Goal: Task Accomplishment & Management: Use online tool/utility

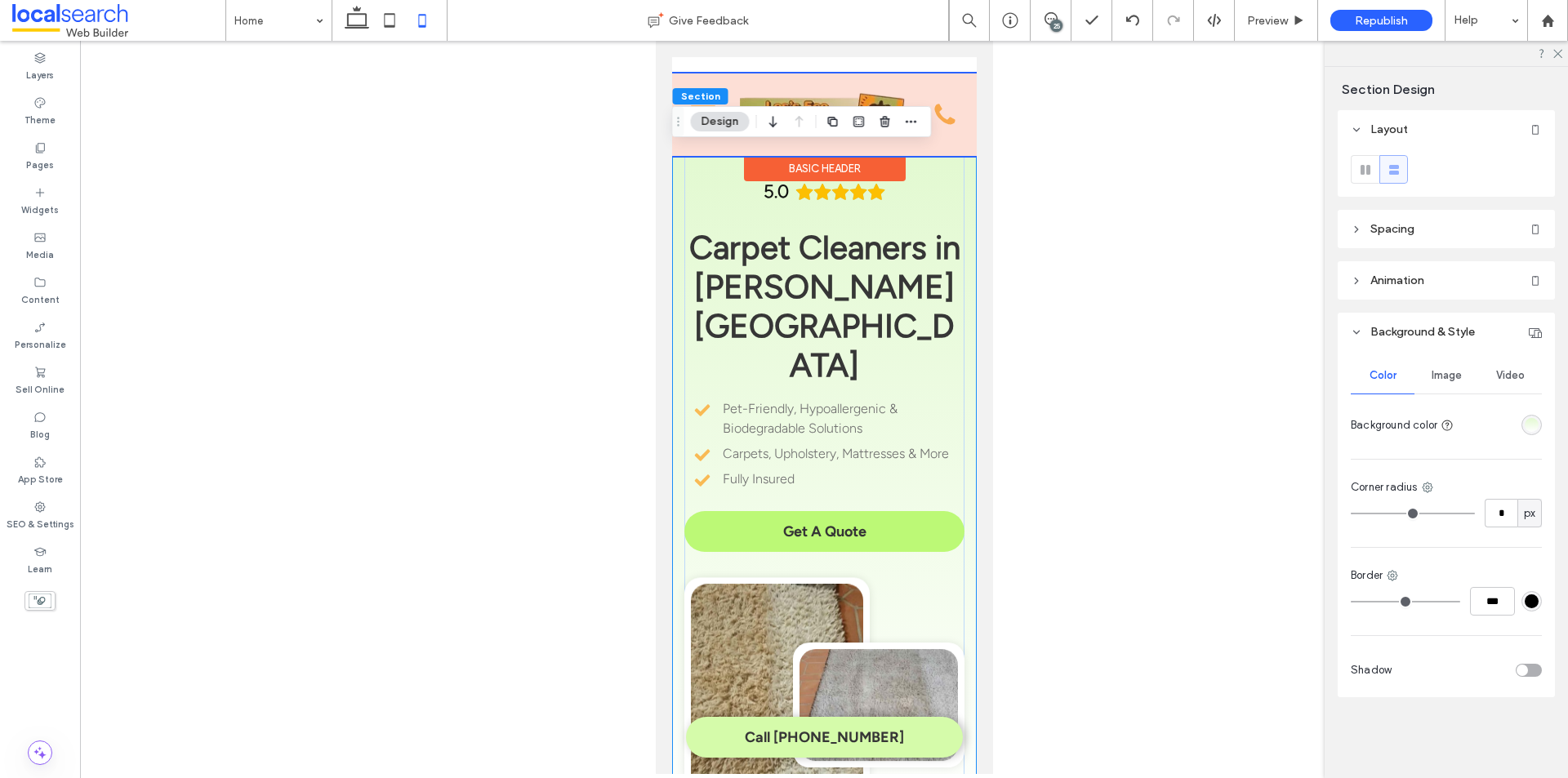
click at [802, 80] on div at bounding box center [823, 115] width 305 height 83
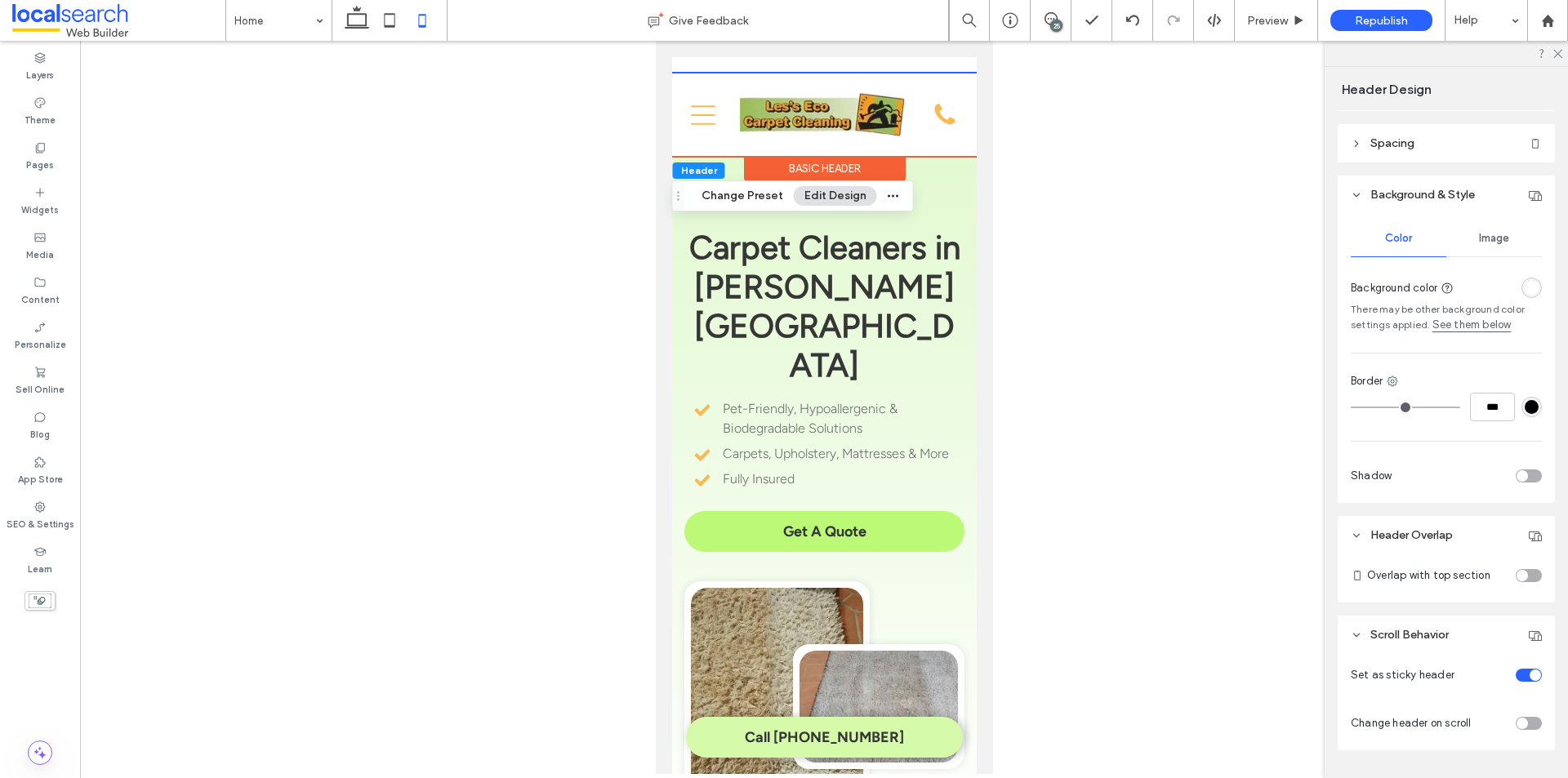
scroll to position [237, 0]
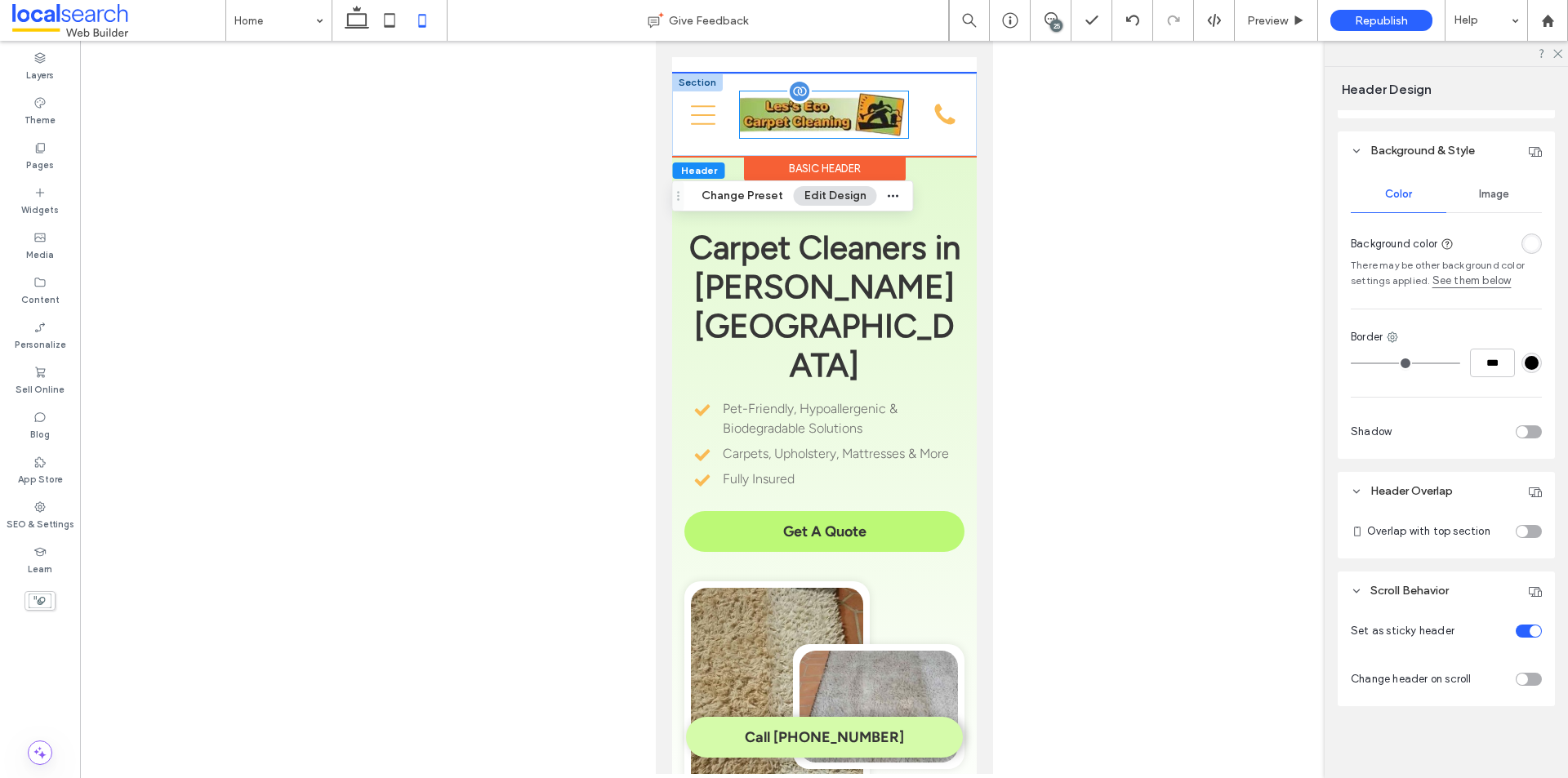
click at [807, 132] on img at bounding box center [822, 115] width 168 height 47
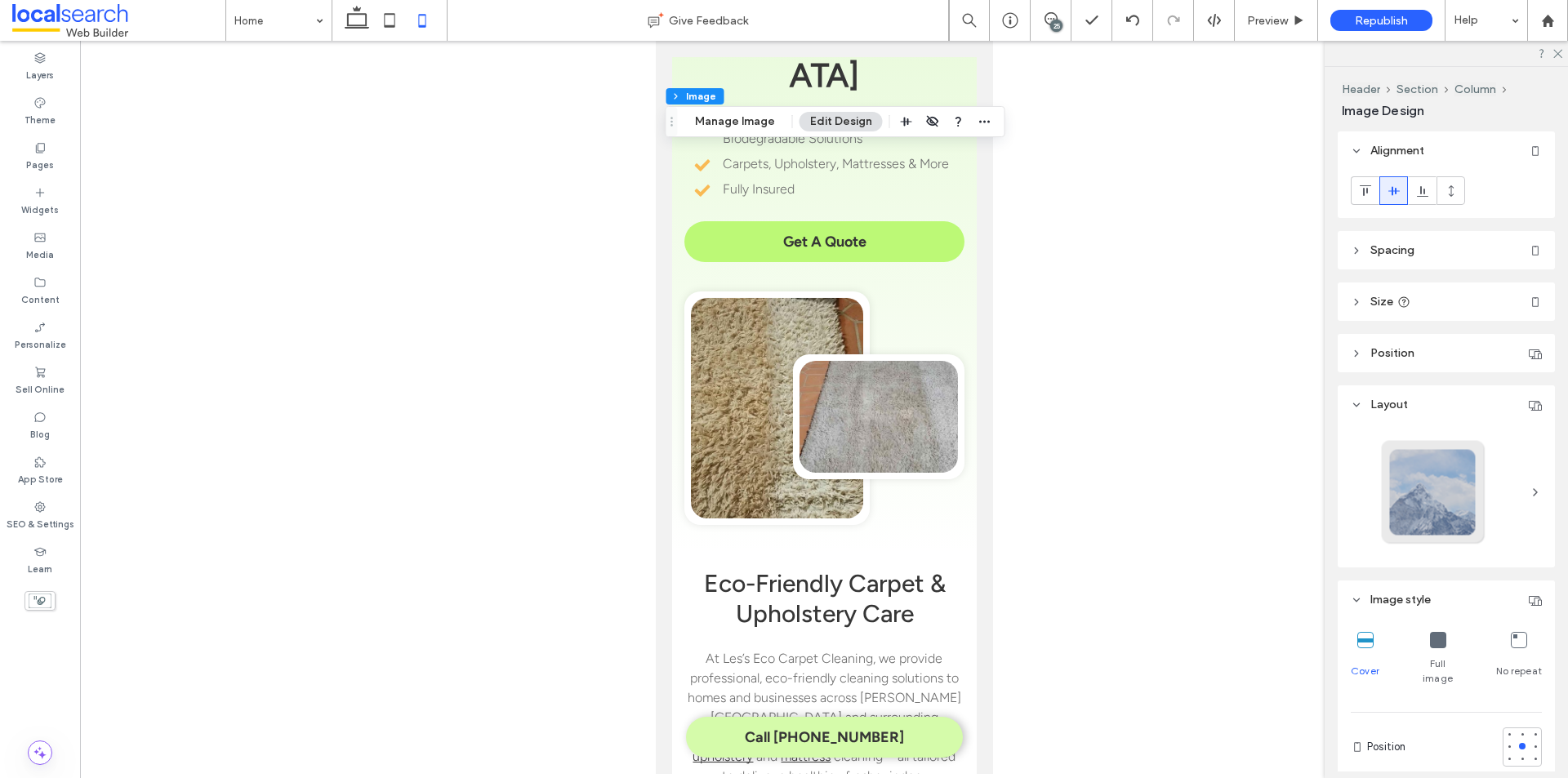
scroll to position [0, 0]
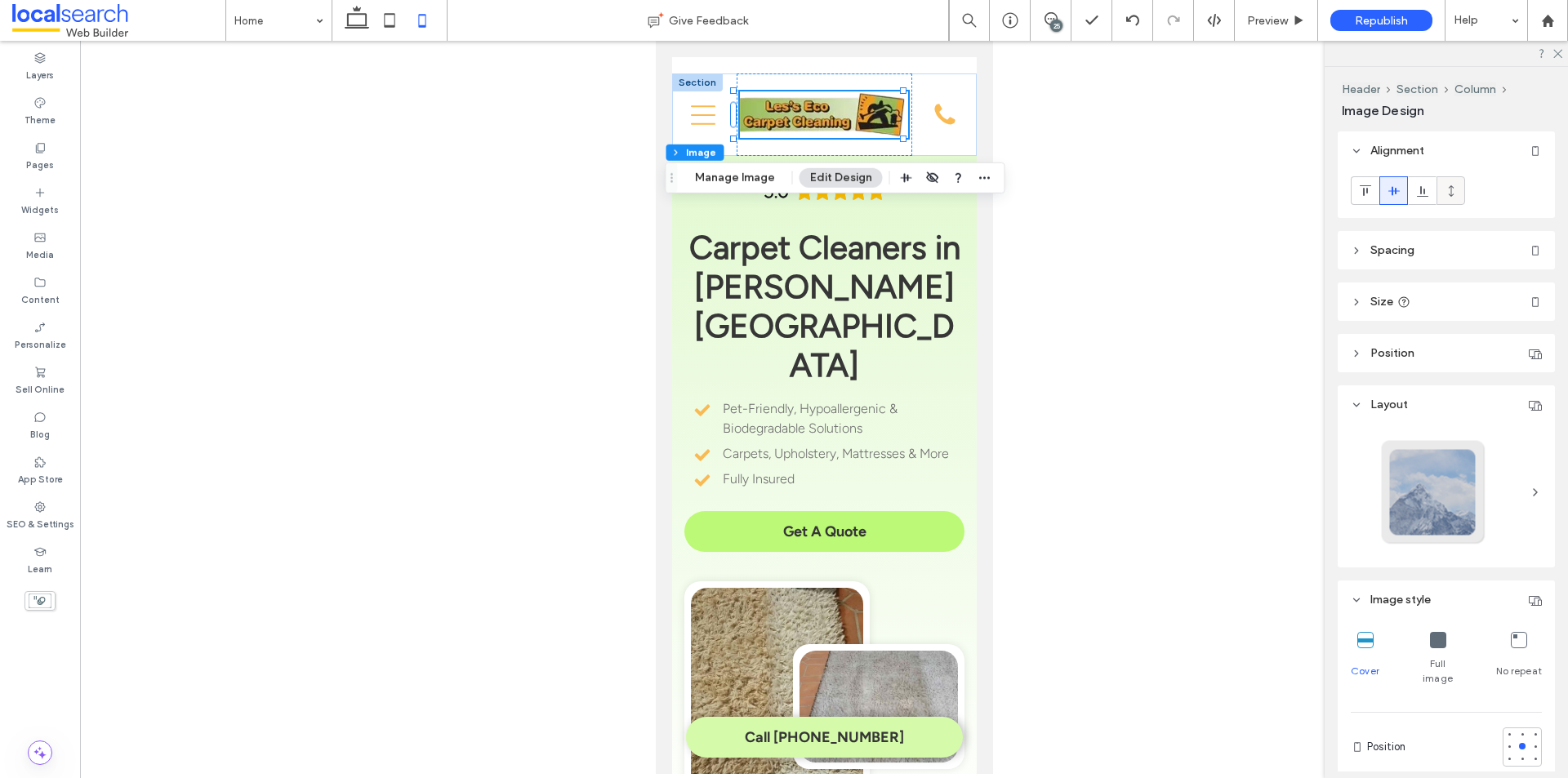
click at [1452, 187] on use at bounding box center [1451, 191] width 5 height 12
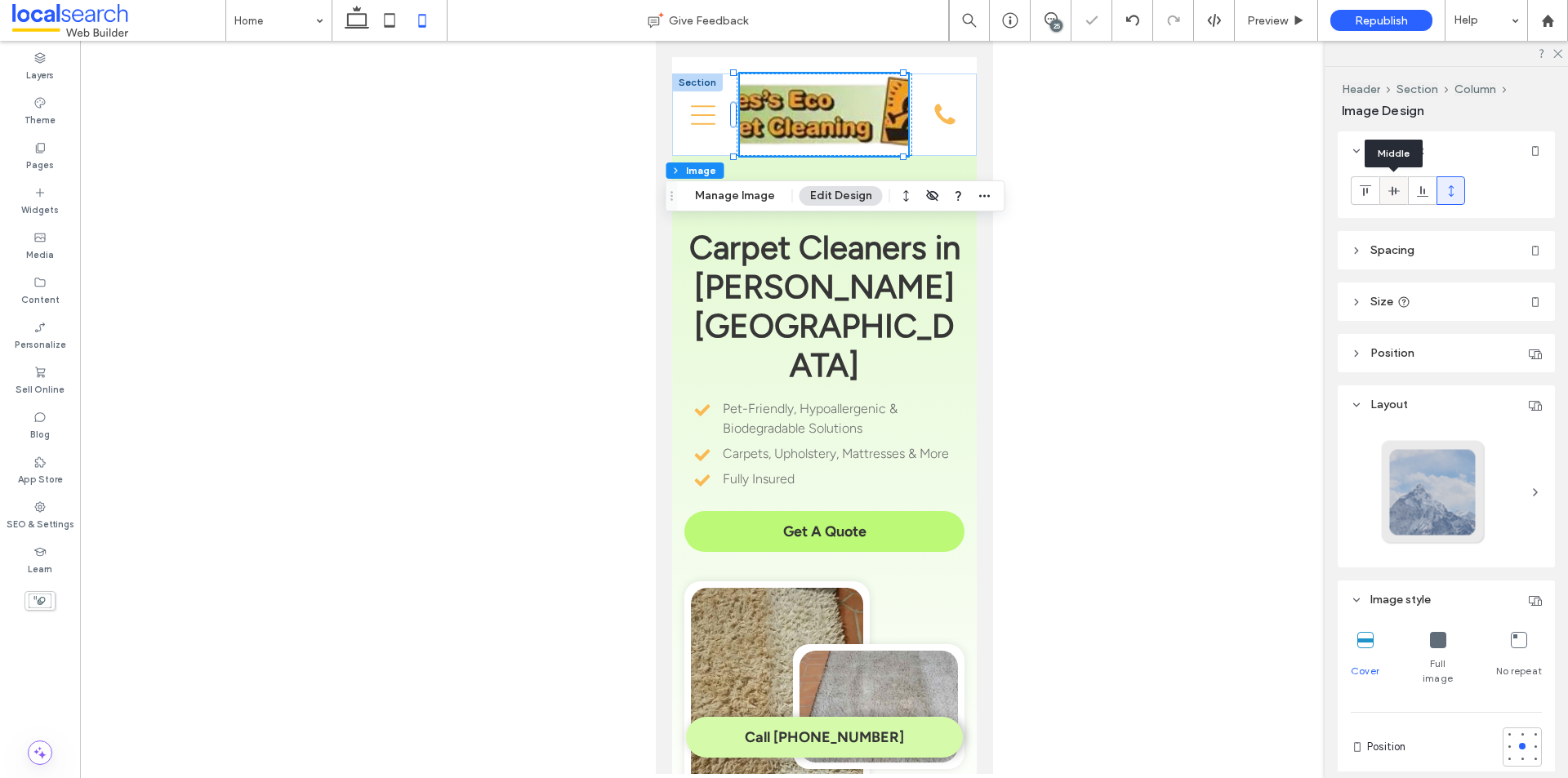
click at [1393, 187] on icon at bounding box center [1394, 192] width 13 height 13
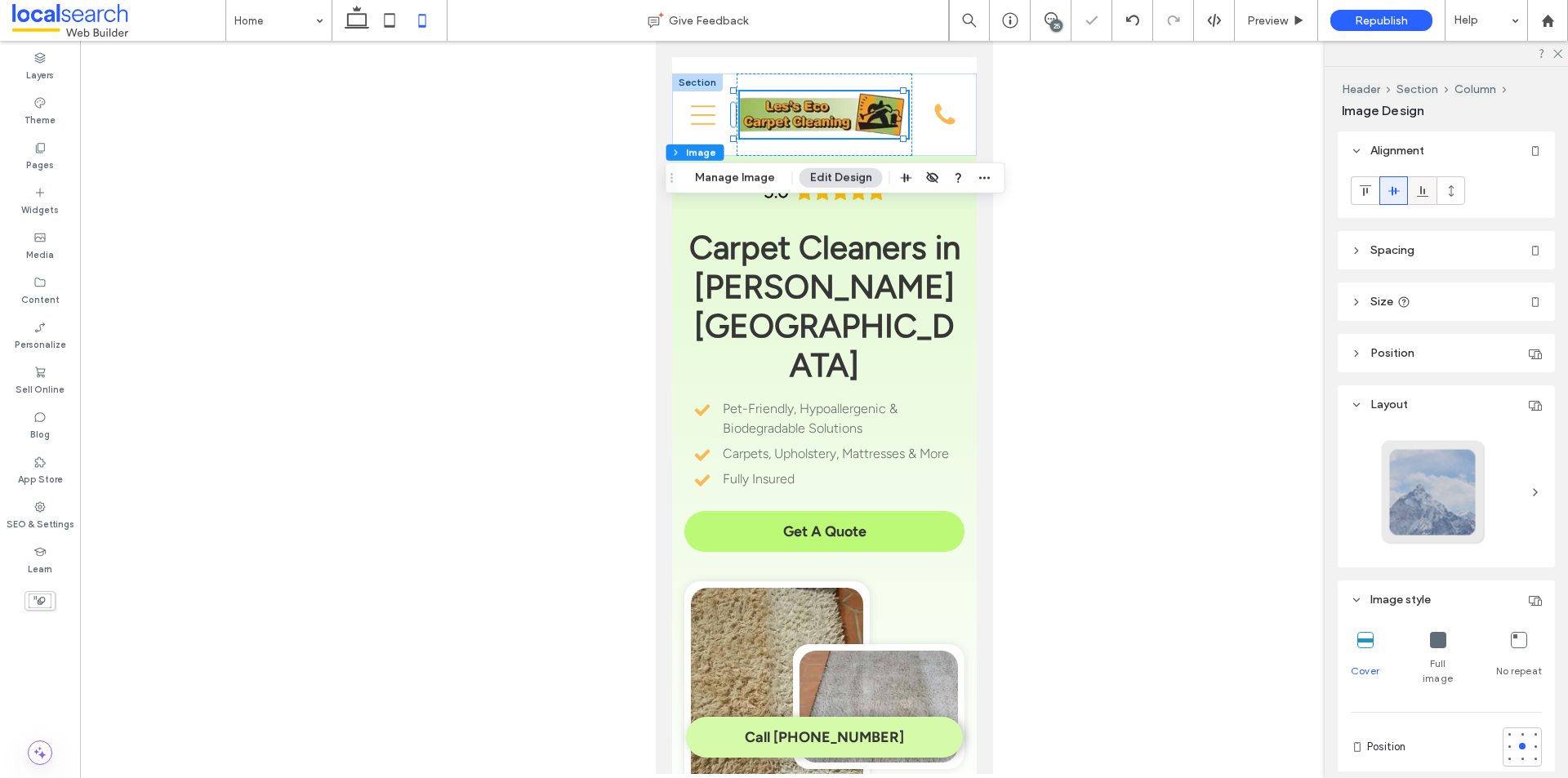
click at [1422, 188] on icon at bounding box center [1423, 192] width 13 height 13
click at [1402, 188] on div at bounding box center [1394, 191] width 27 height 27
click at [1363, 177] on span at bounding box center [1366, 191] width 13 height 27
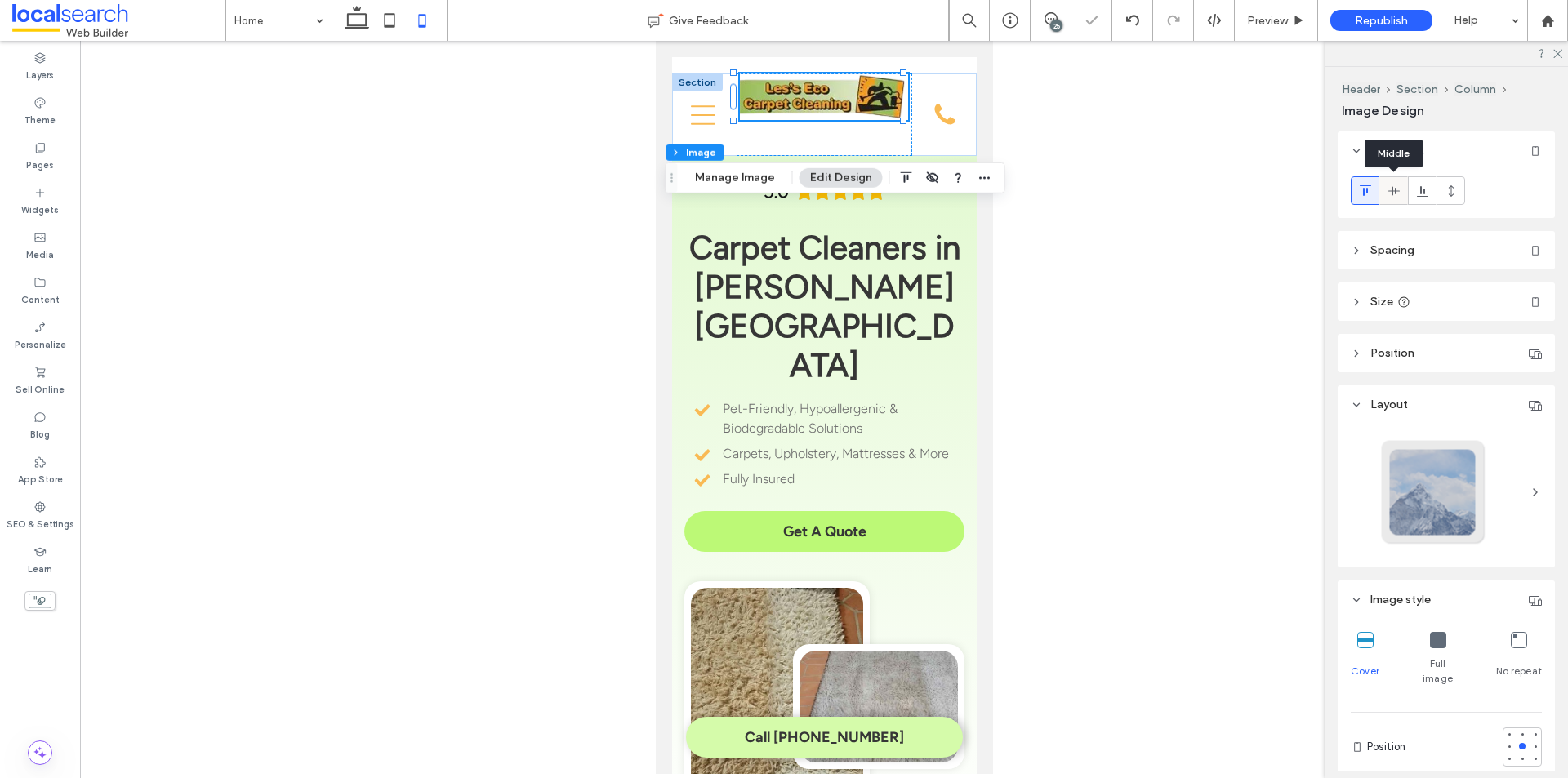
click at [1399, 186] on icon at bounding box center [1394, 192] width 13 height 13
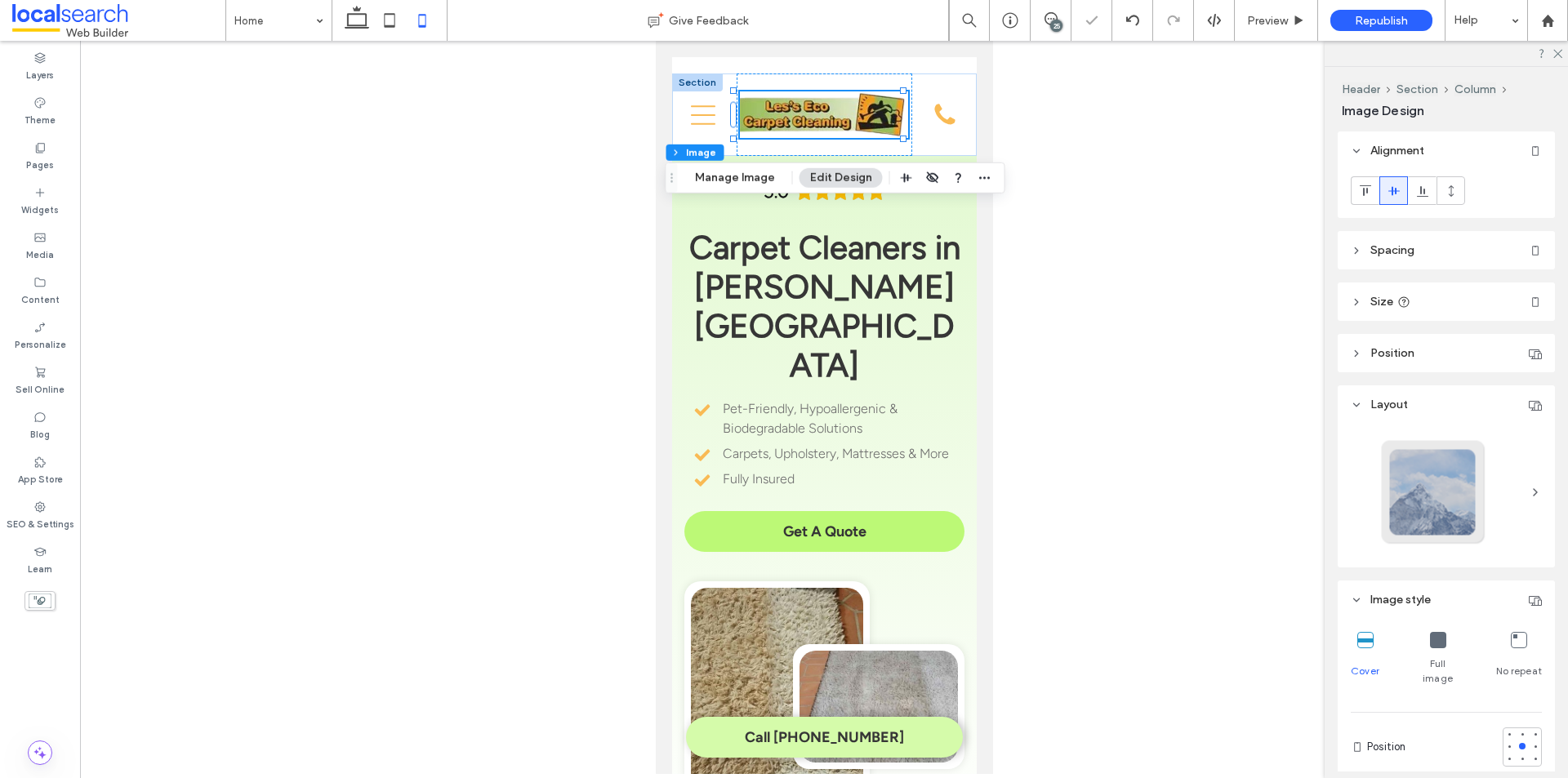
click at [1053, 22] on div "25" at bounding box center [1056, 25] width 13 height 13
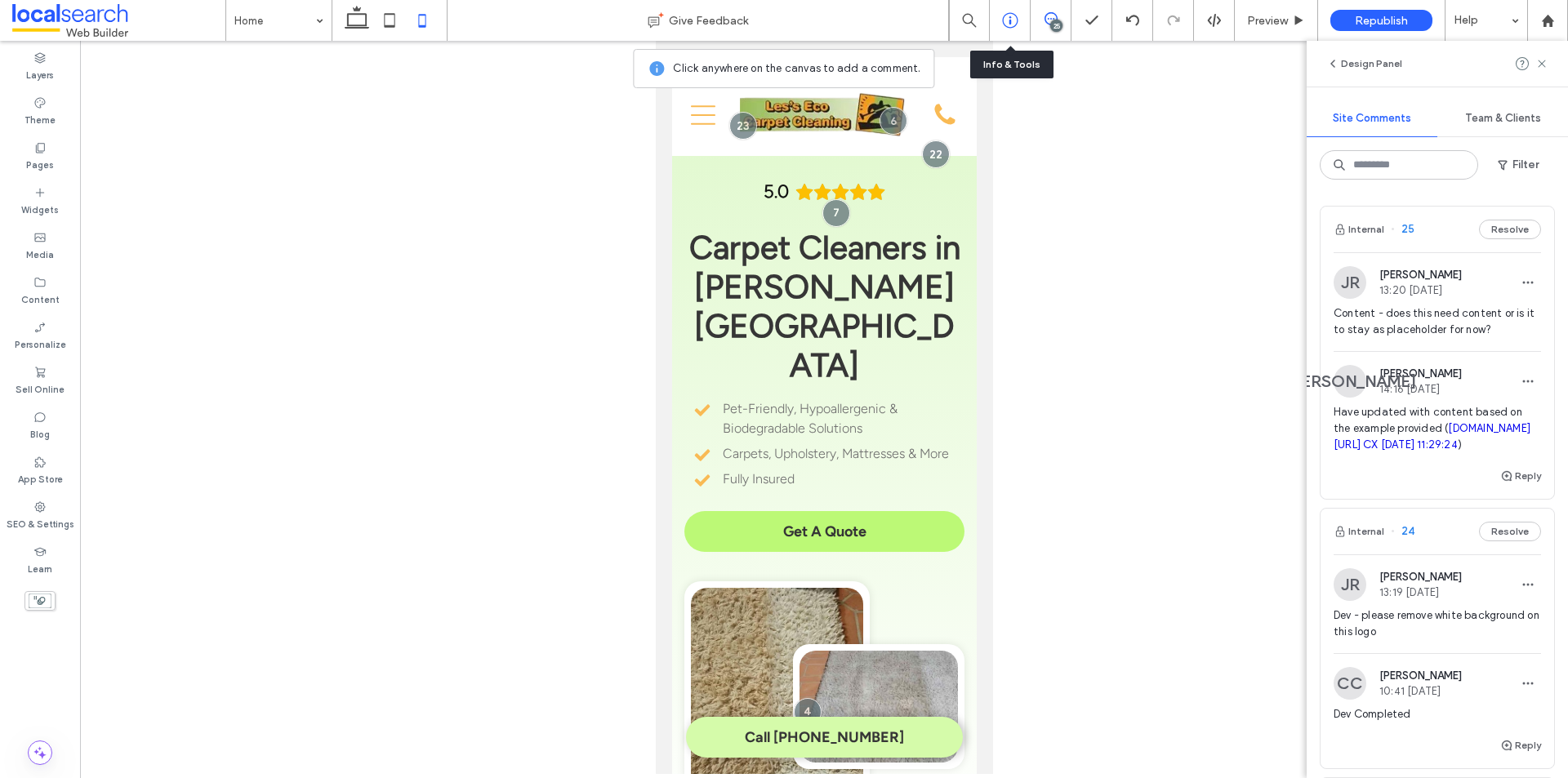
click at [1008, 21] on icon at bounding box center [1011, 21] width 17 height 17
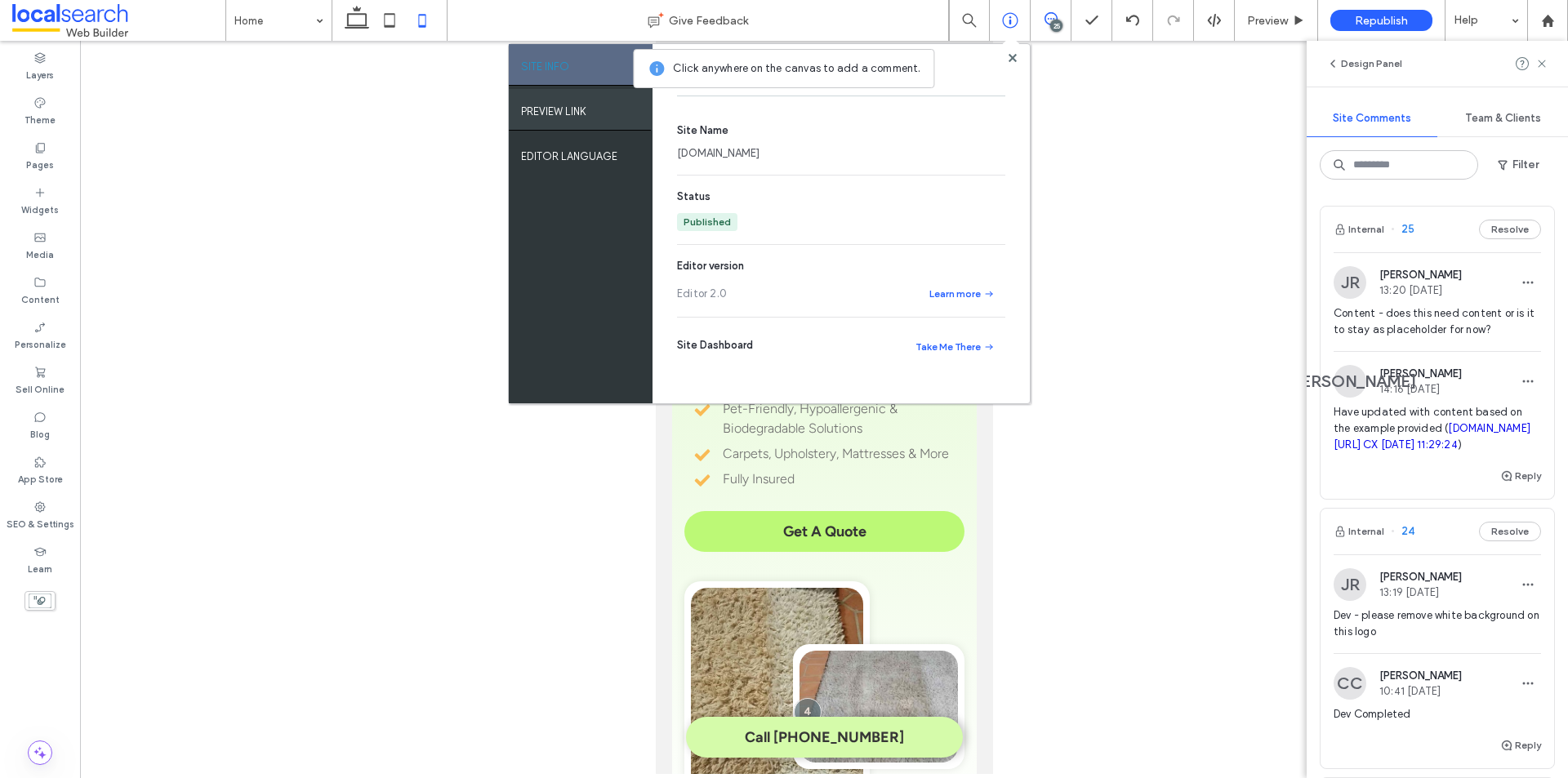
click at [586, 105] on label "PREVIEW LINK" at bounding box center [554, 107] width 65 height 20
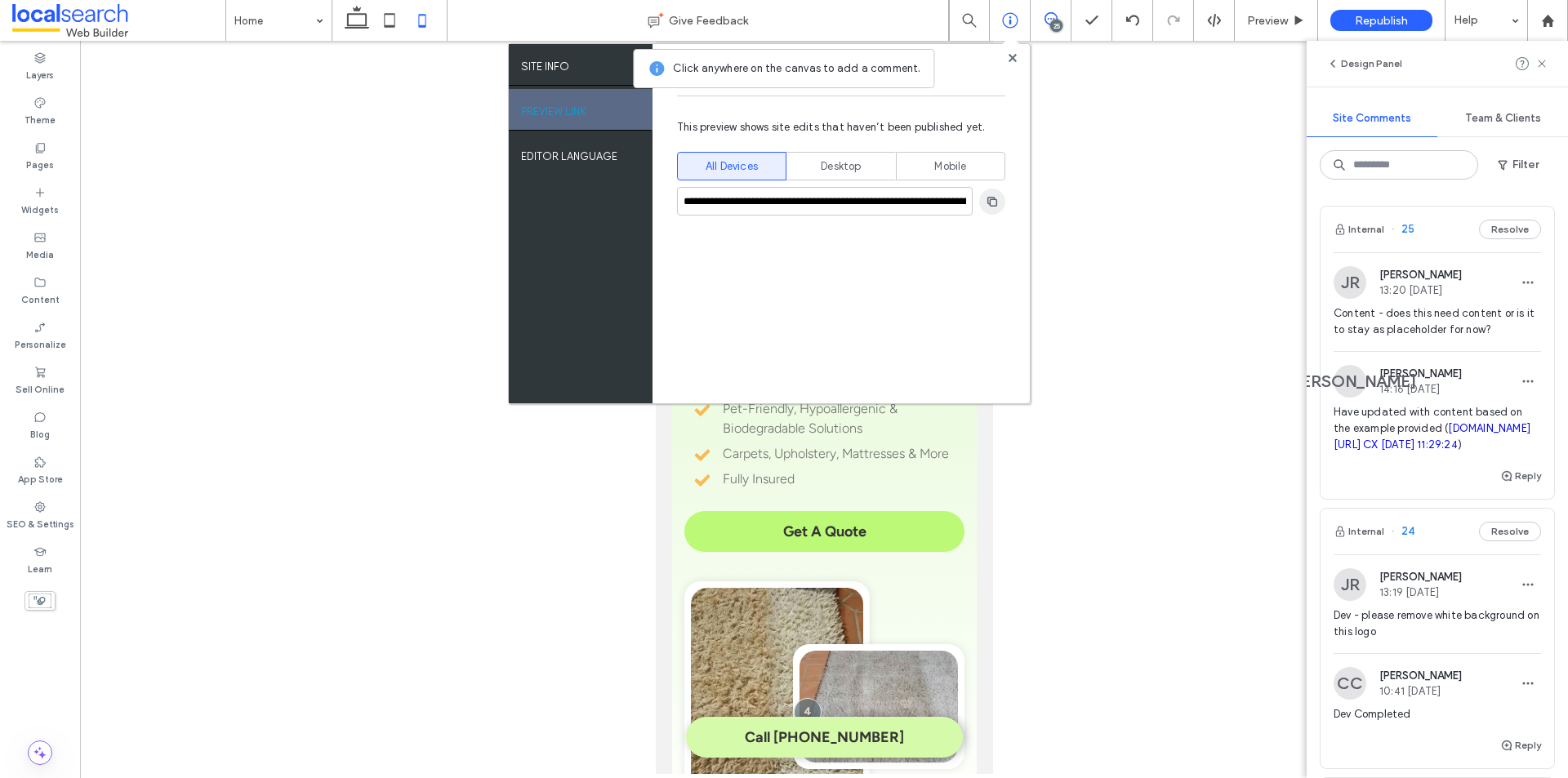
click at [987, 206] on icon "button" at bounding box center [992, 202] width 13 height 13
click at [1121, 89] on div at bounding box center [824, 407] width 1489 height 734
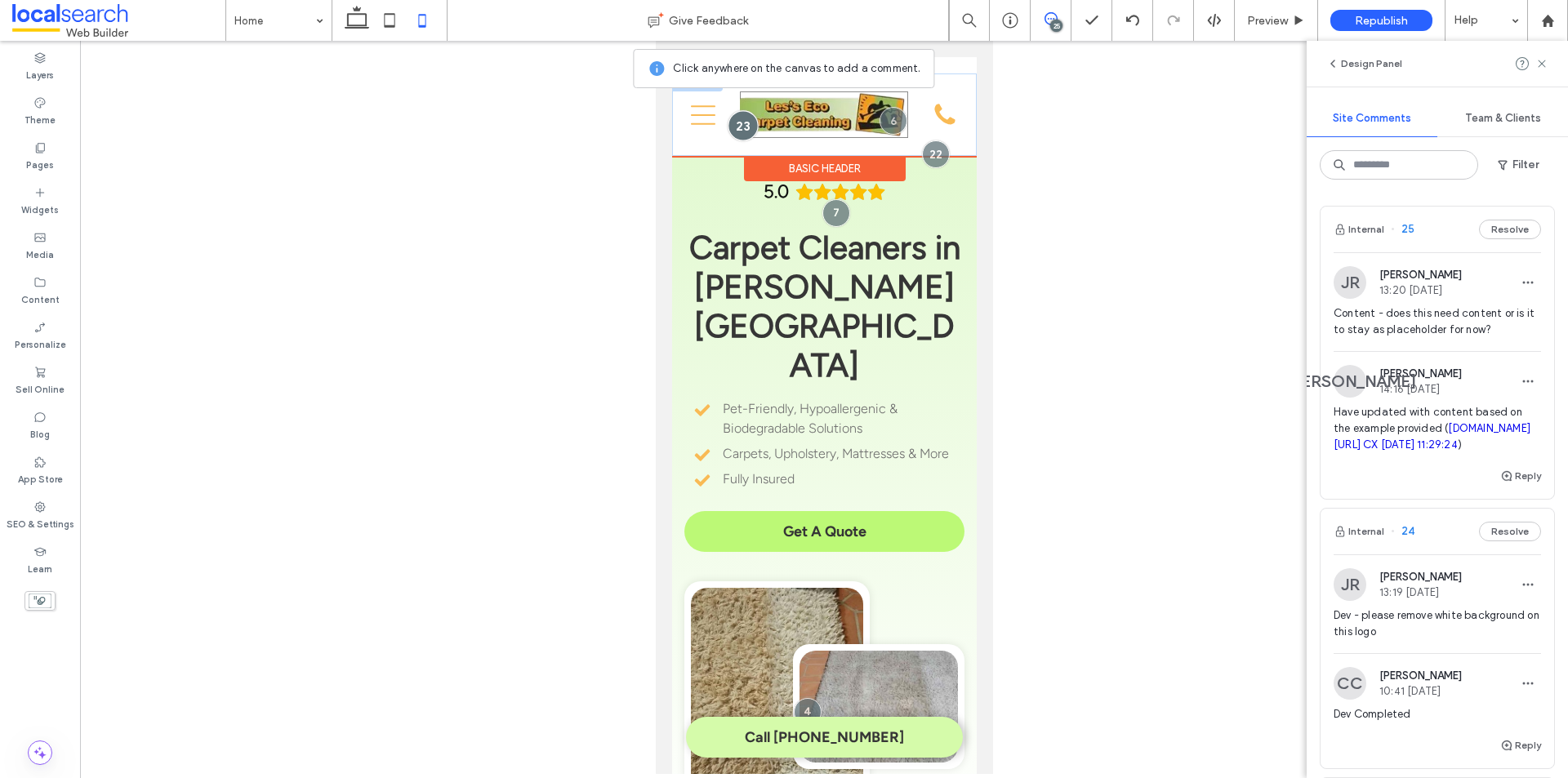
click at [741, 122] on div at bounding box center [743, 126] width 30 height 30
click at [732, 128] on div at bounding box center [743, 126] width 30 height 30
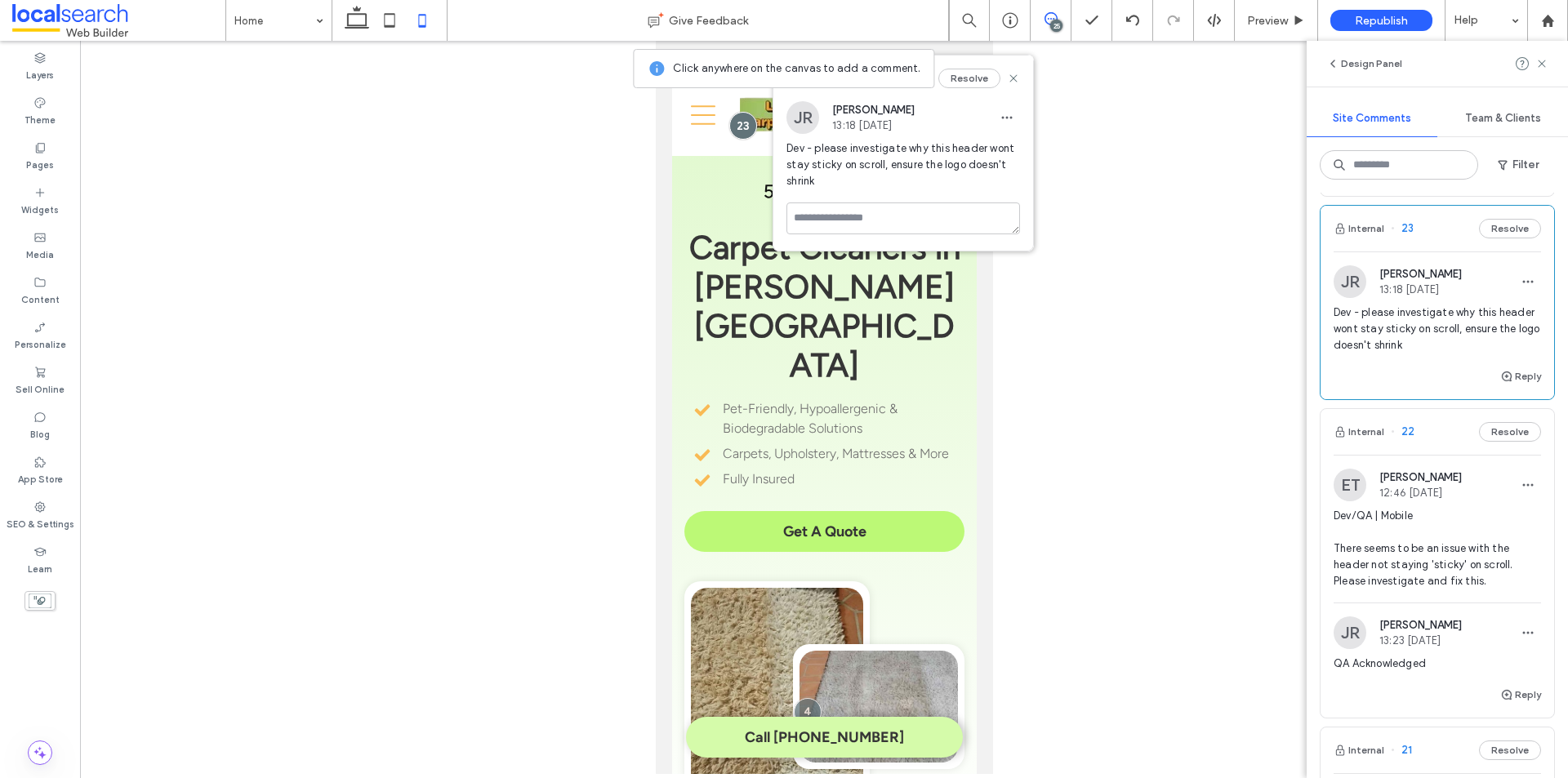
scroll to position [653, 0]
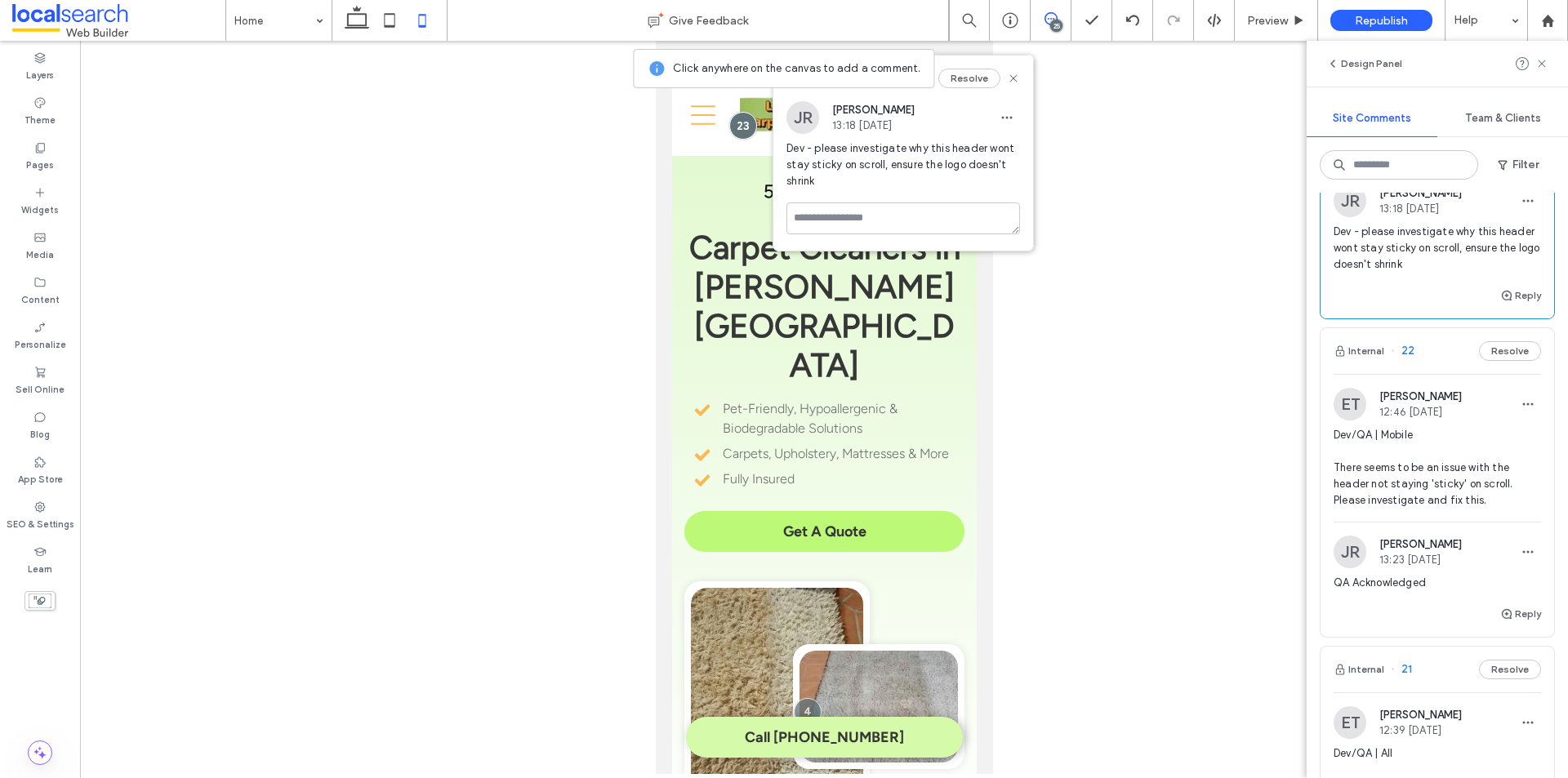
click at [1447, 374] on div "Internal 22 Resolve" at bounding box center [1437, 351] width 233 height 46
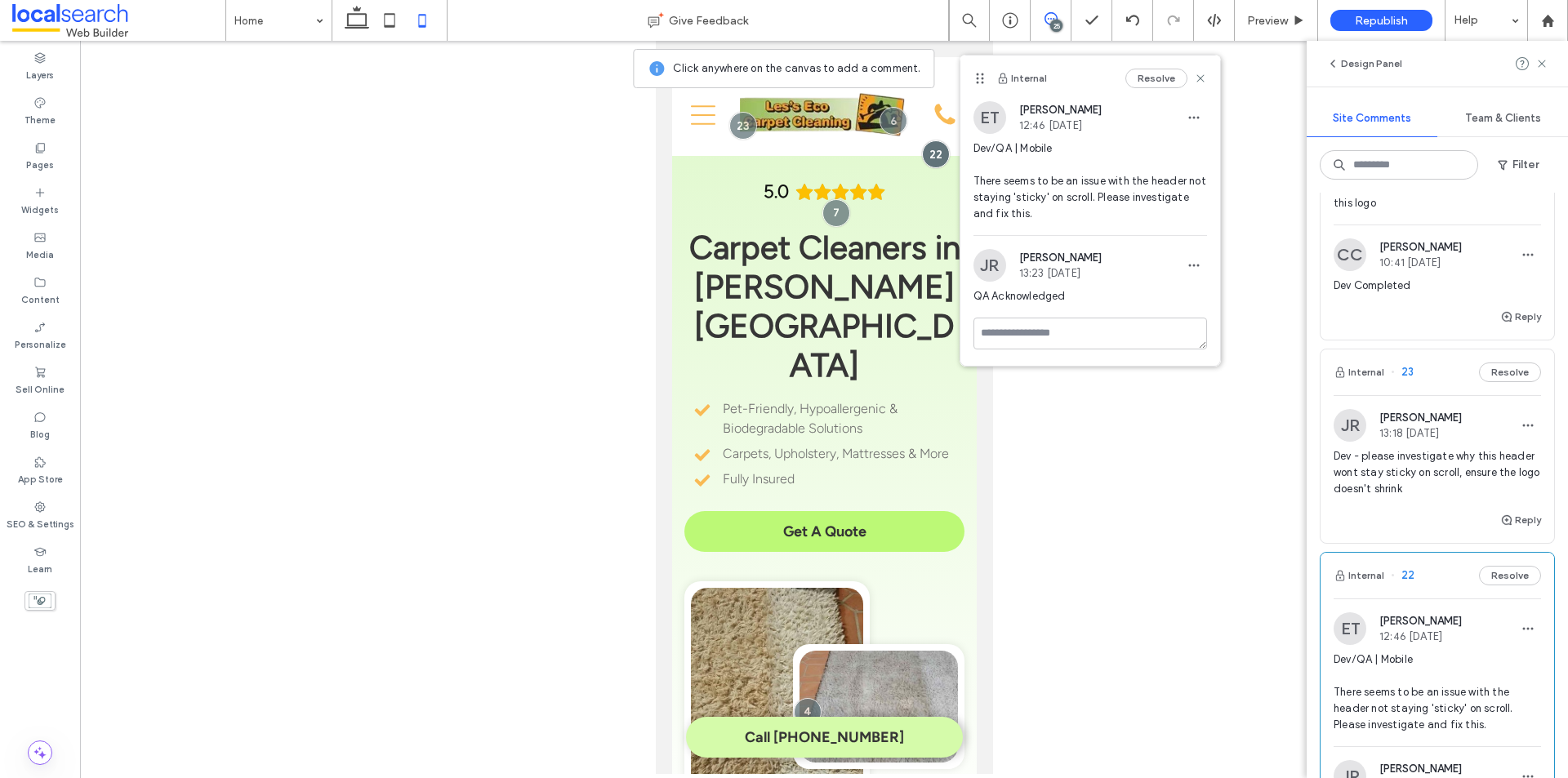
scroll to position [408, 0]
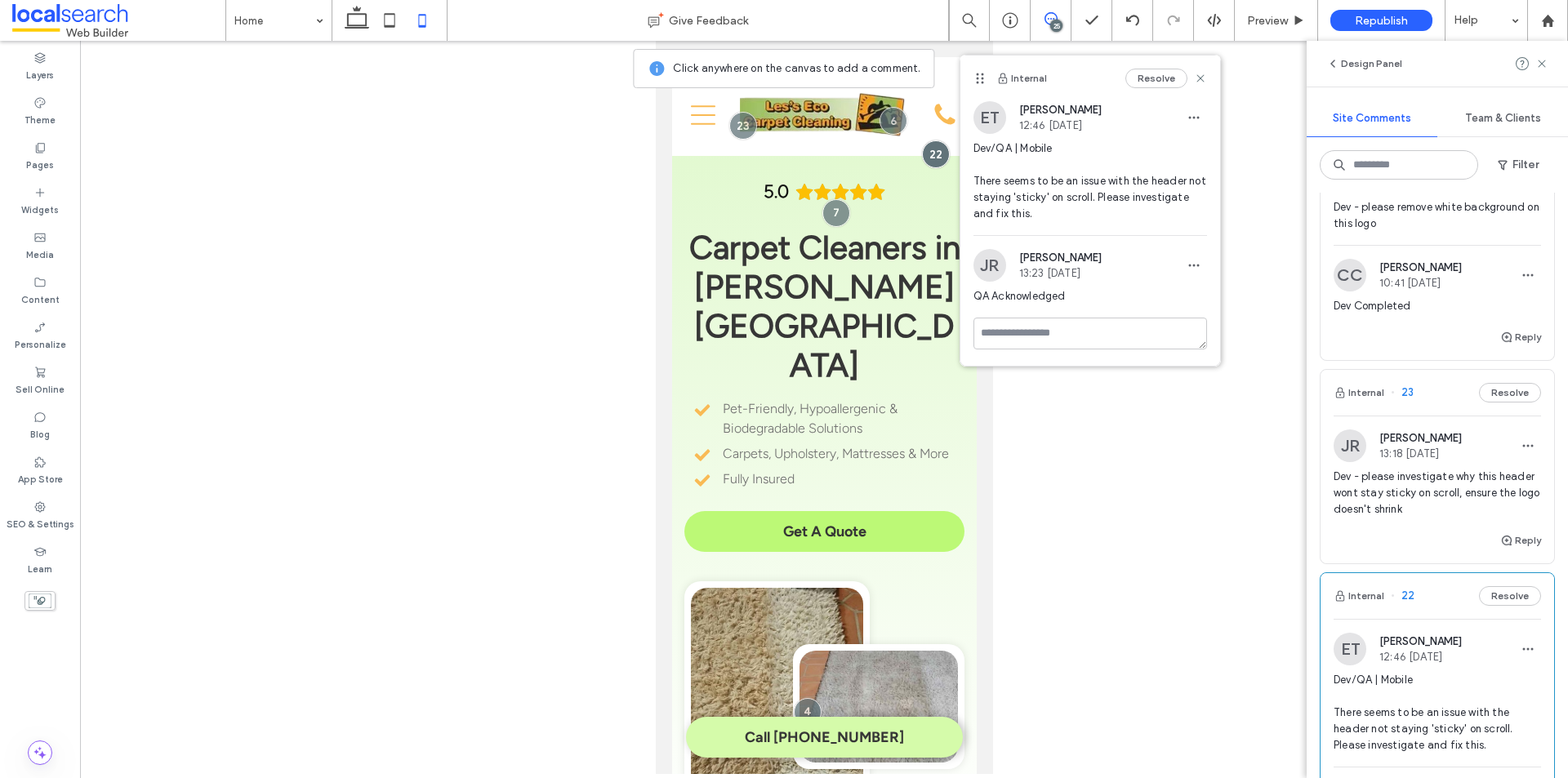
click at [1481, 245] on div "Dev - please remove white background on this logo" at bounding box center [1437, 222] width 208 height 46
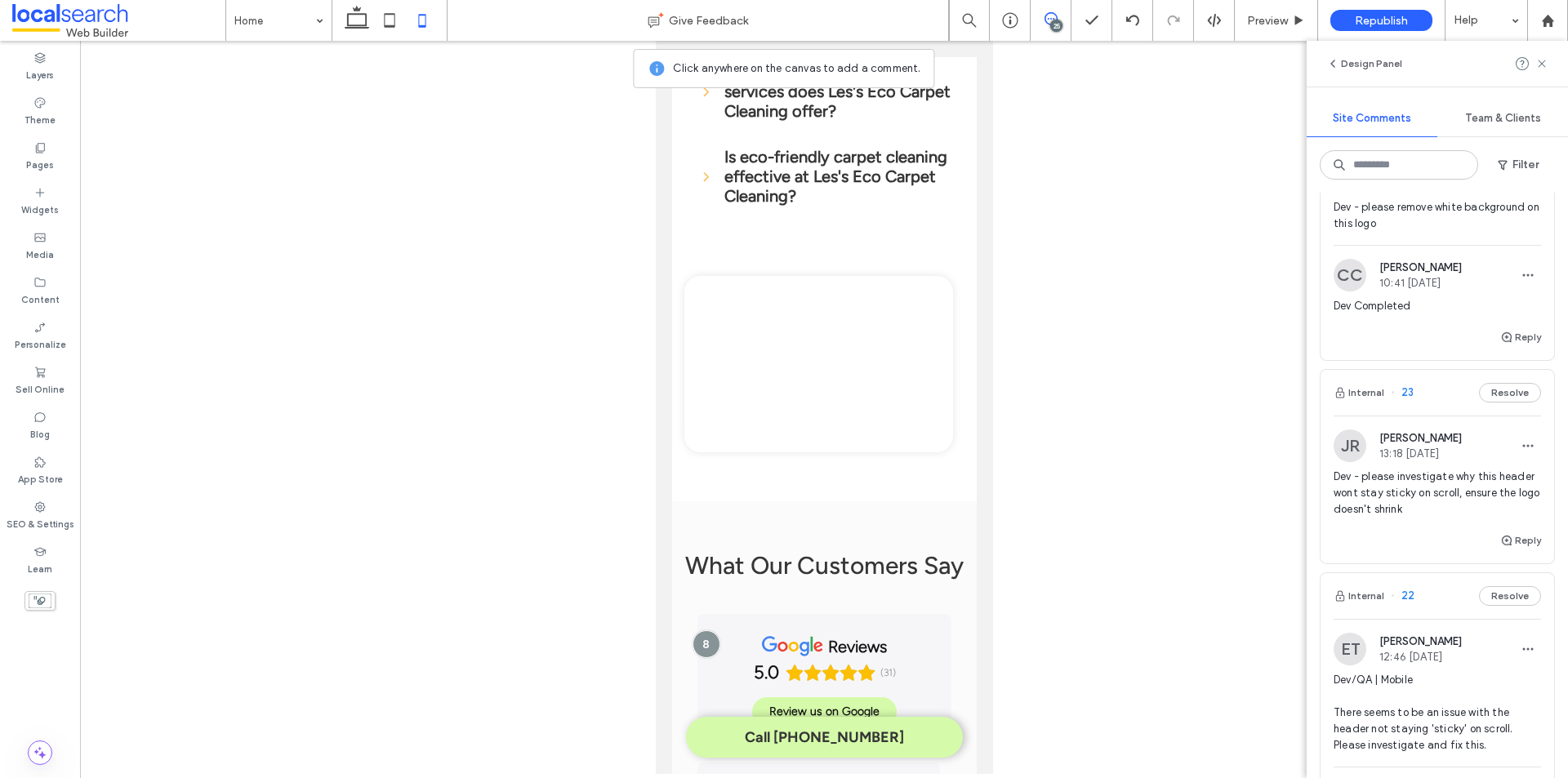
scroll to position [5300, 0]
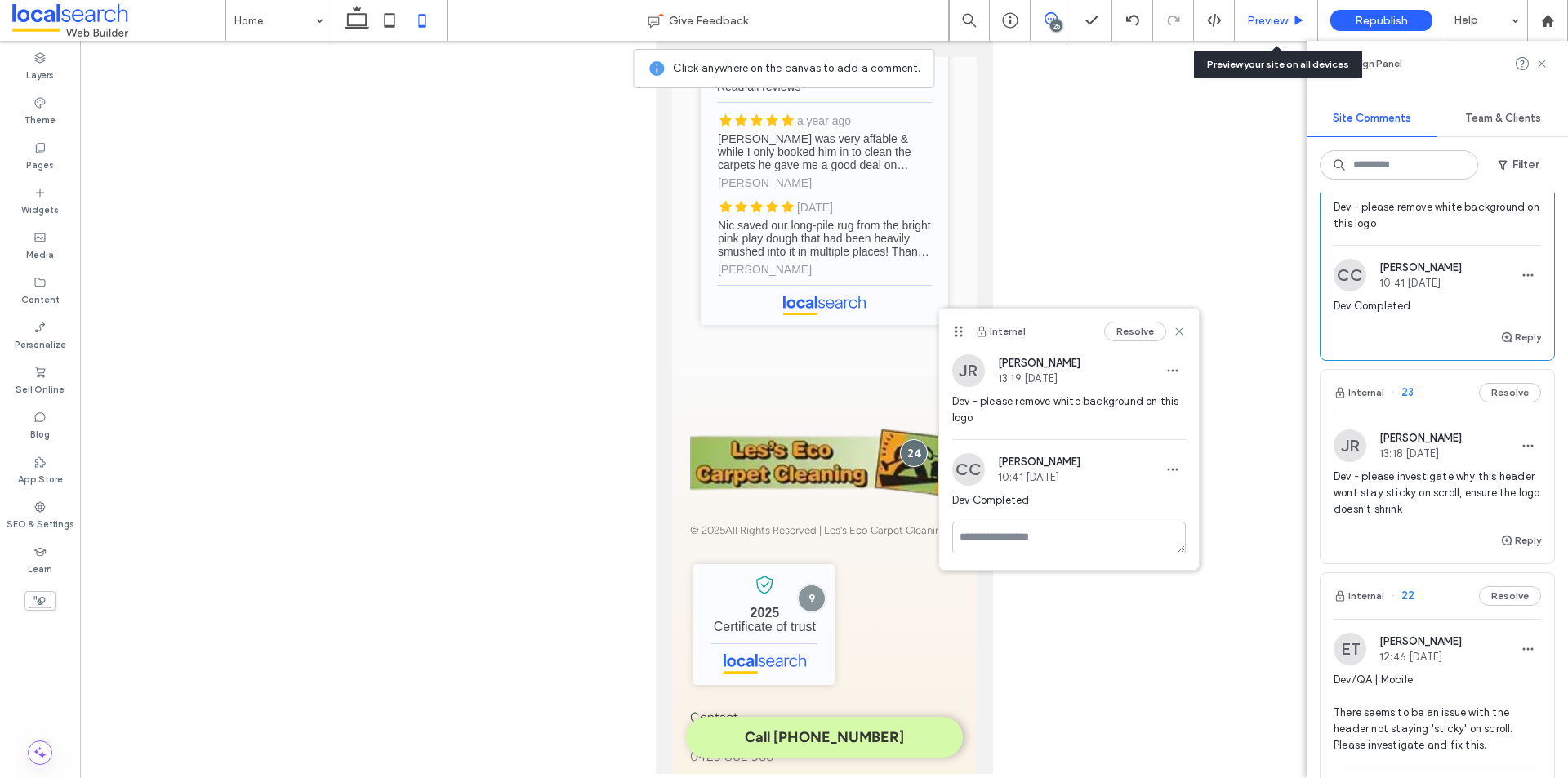
click at [1265, 16] on span "Preview" at bounding box center [1268, 21] width 41 height 14
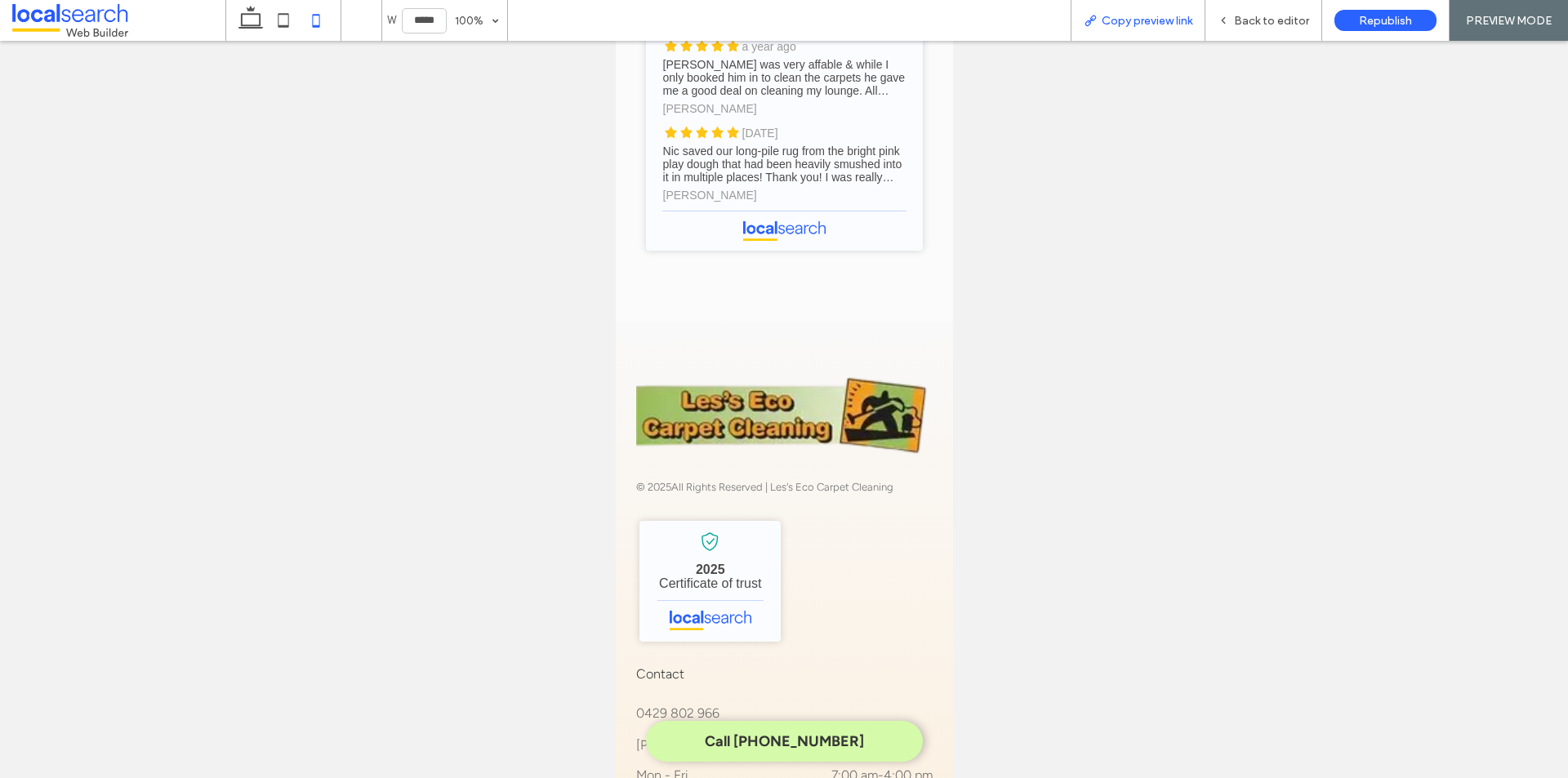
click at [1156, 16] on span "Copy preview link" at bounding box center [1147, 21] width 90 height 14
click at [1281, 16] on span "Back to editor" at bounding box center [1272, 21] width 75 height 14
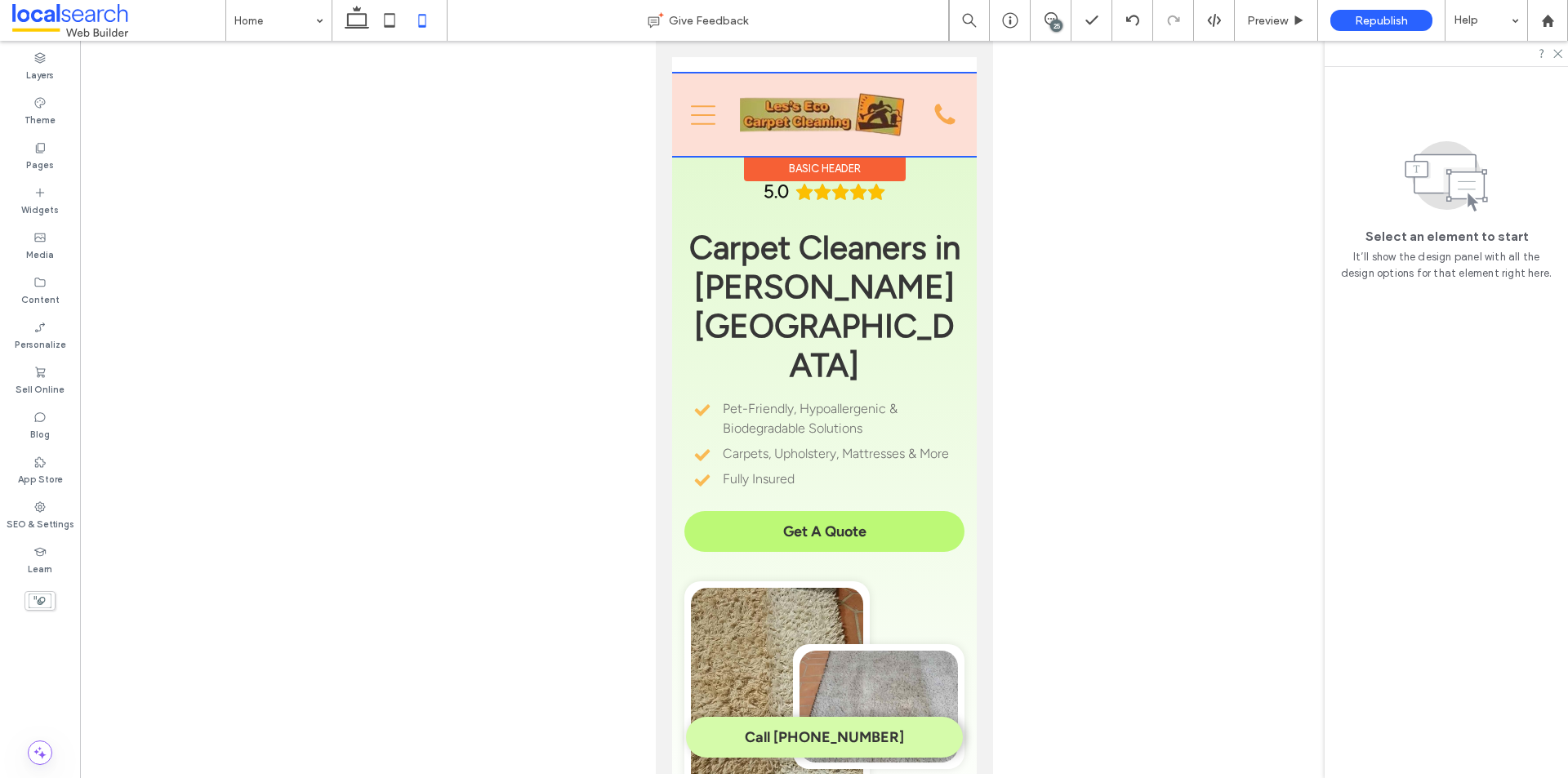
click at [776, 133] on div at bounding box center [823, 115] width 305 height 83
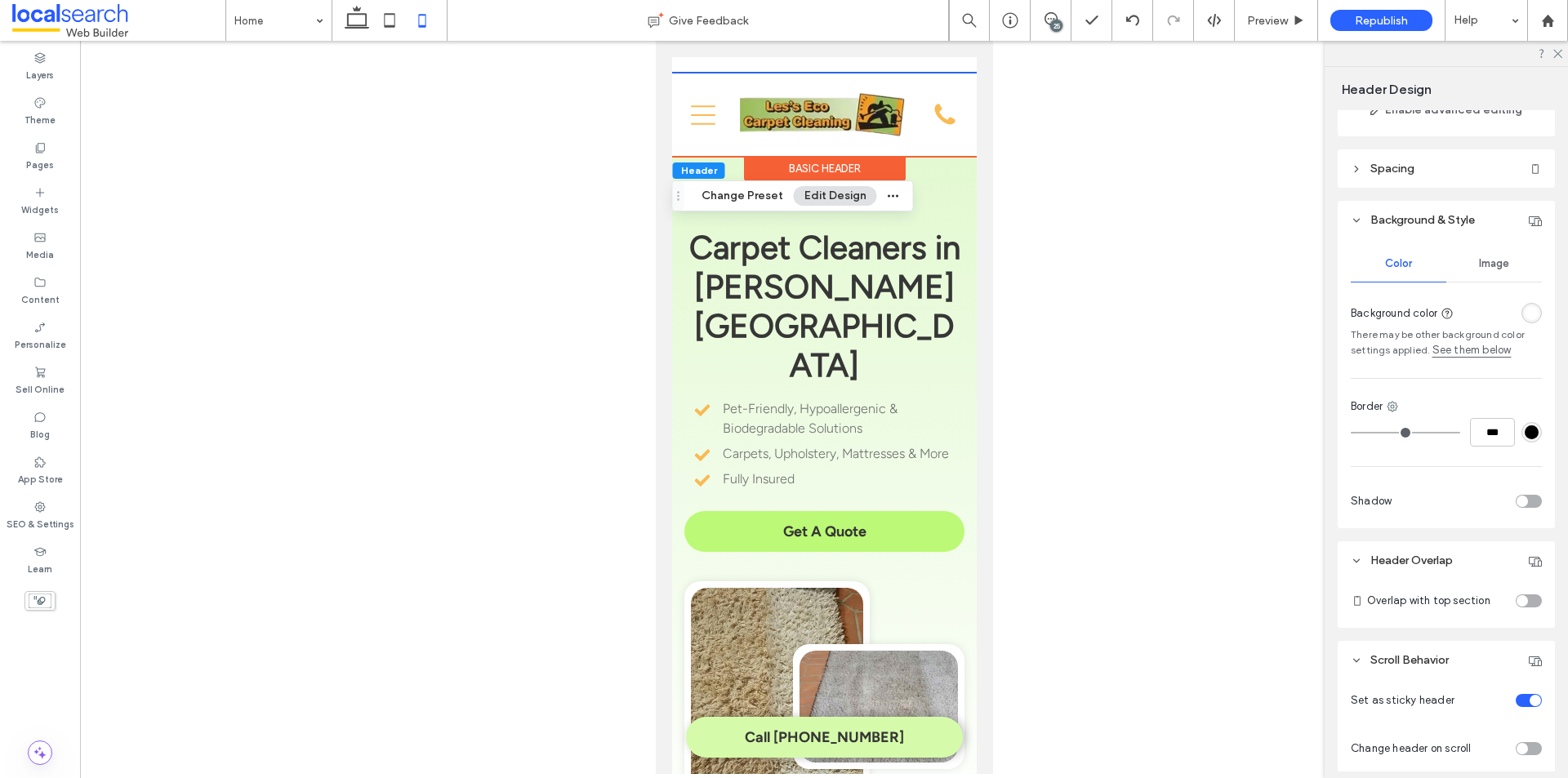
scroll to position [237, 0]
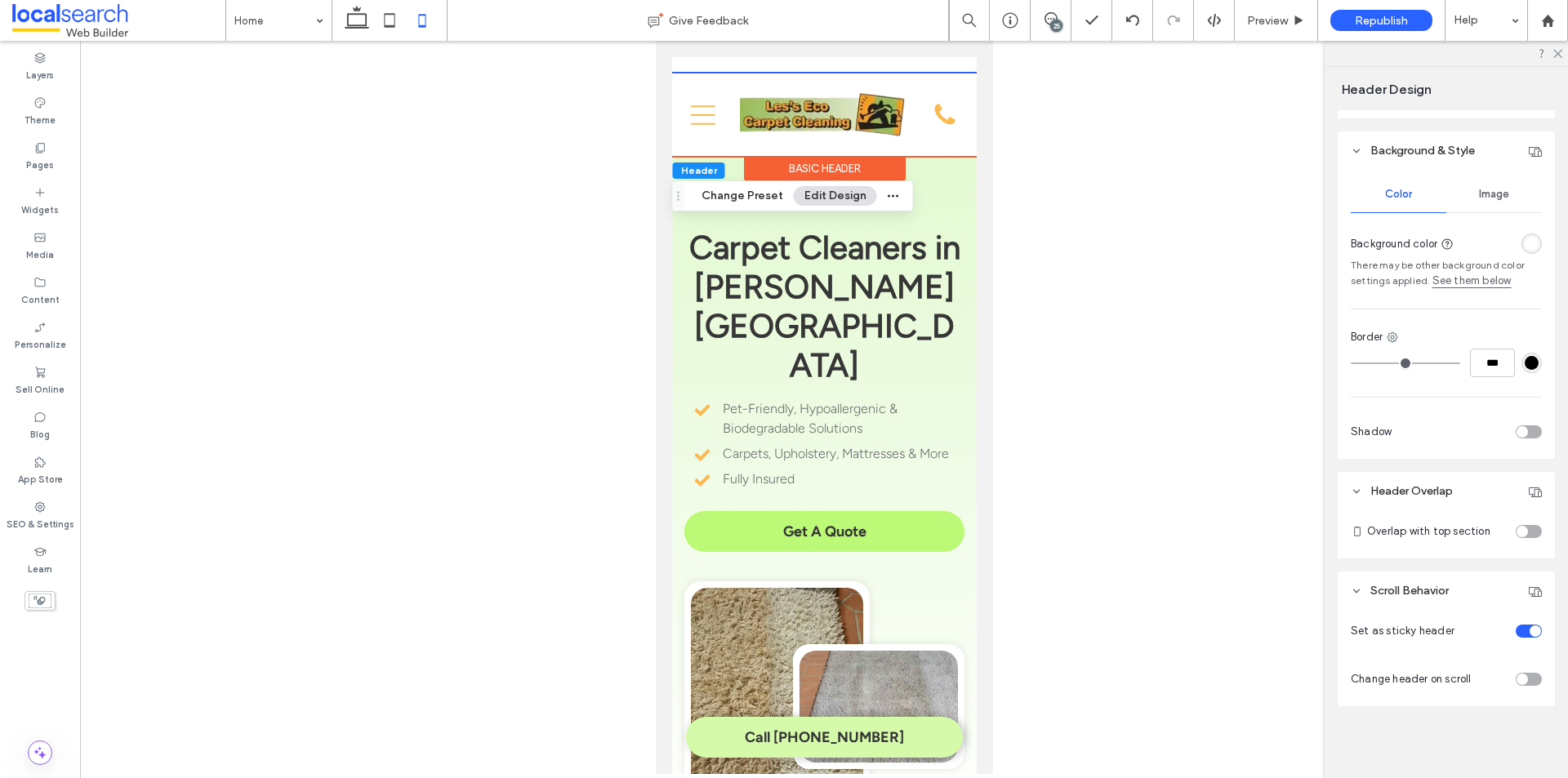
click at [1517, 531] on div "toggle" at bounding box center [1523, 532] width 12 height 12
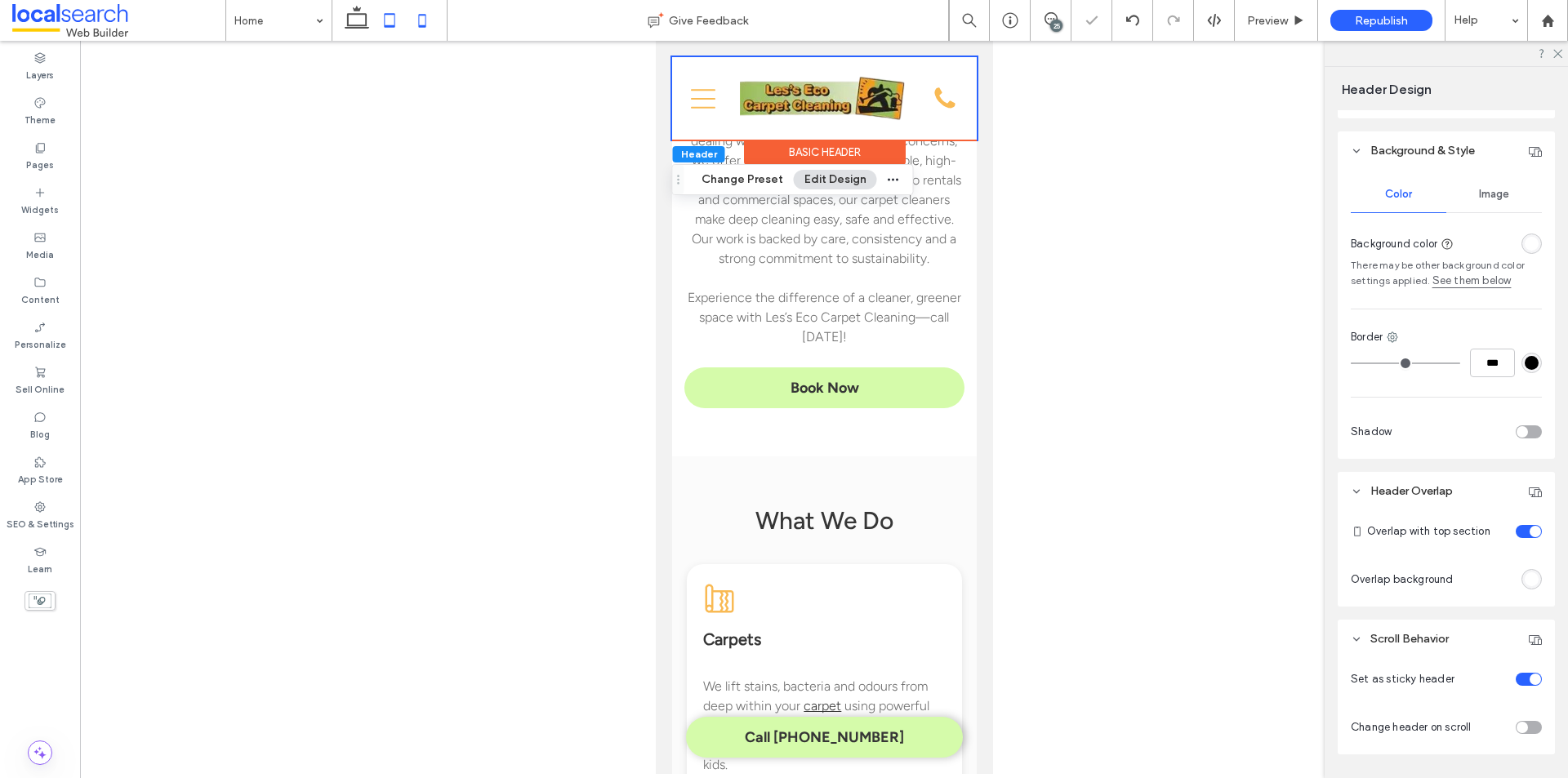
click at [394, 23] on icon at bounding box center [389, 20] width 33 height 33
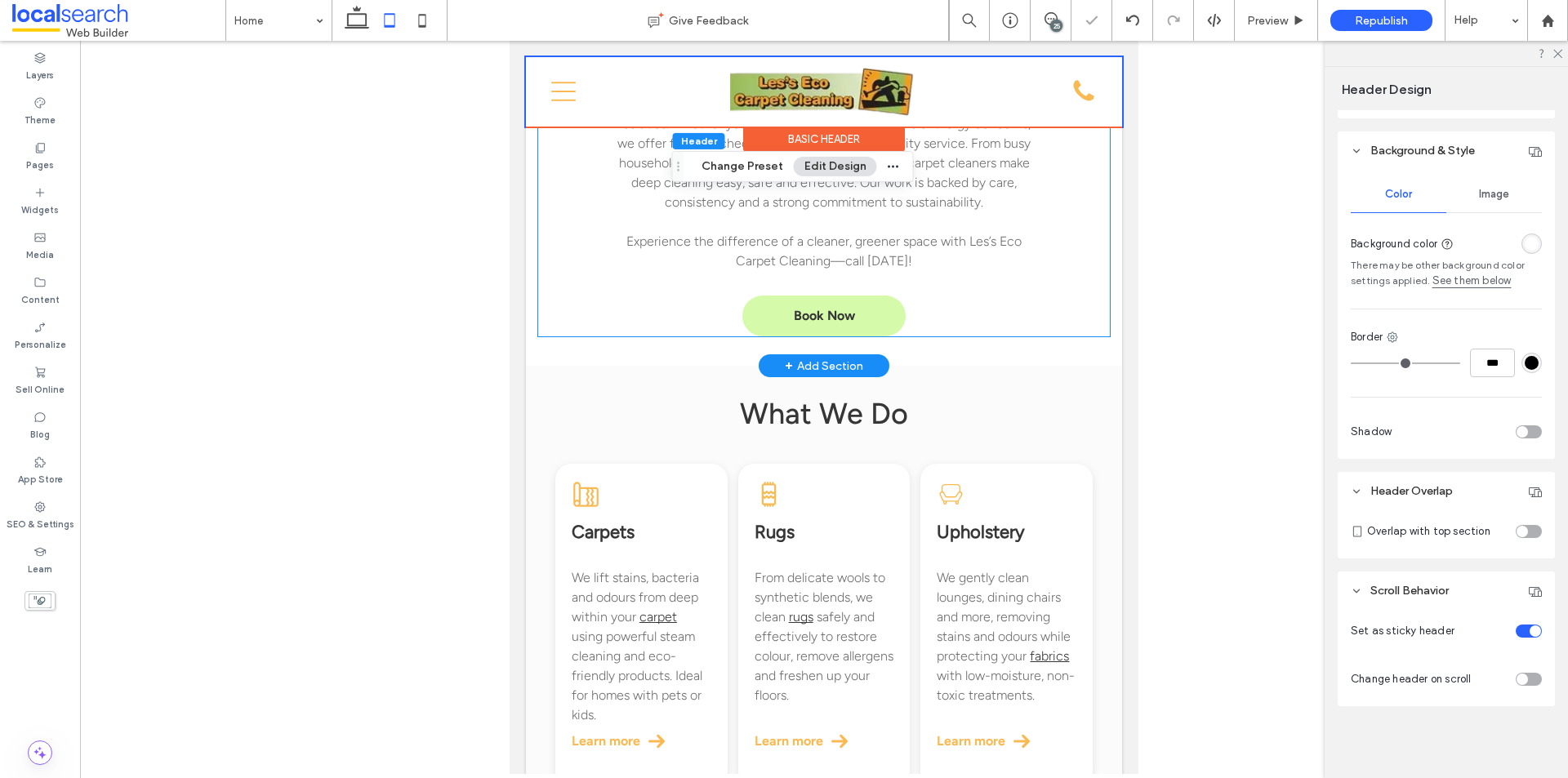
type input "*"
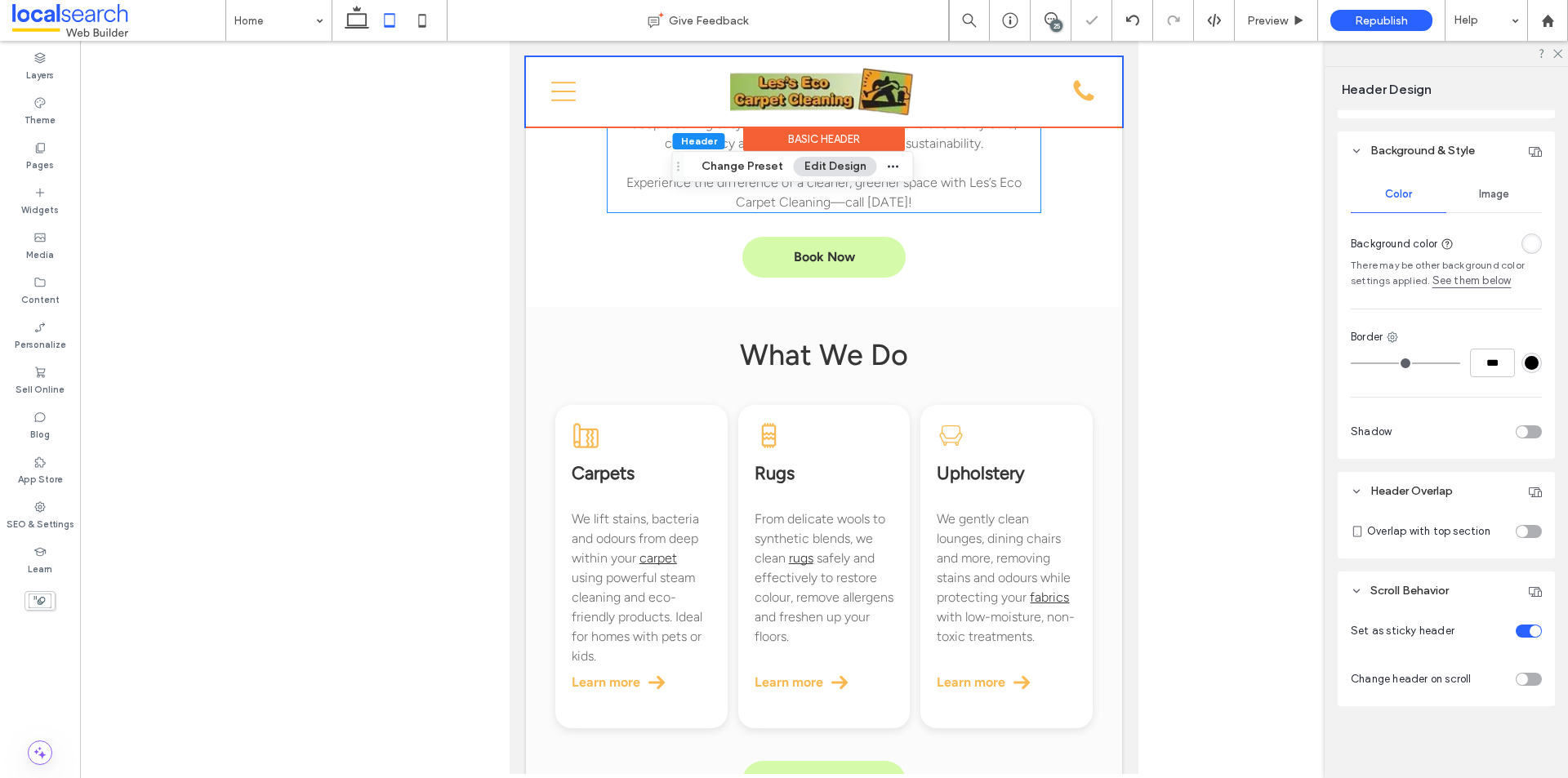
scroll to position [803, 0]
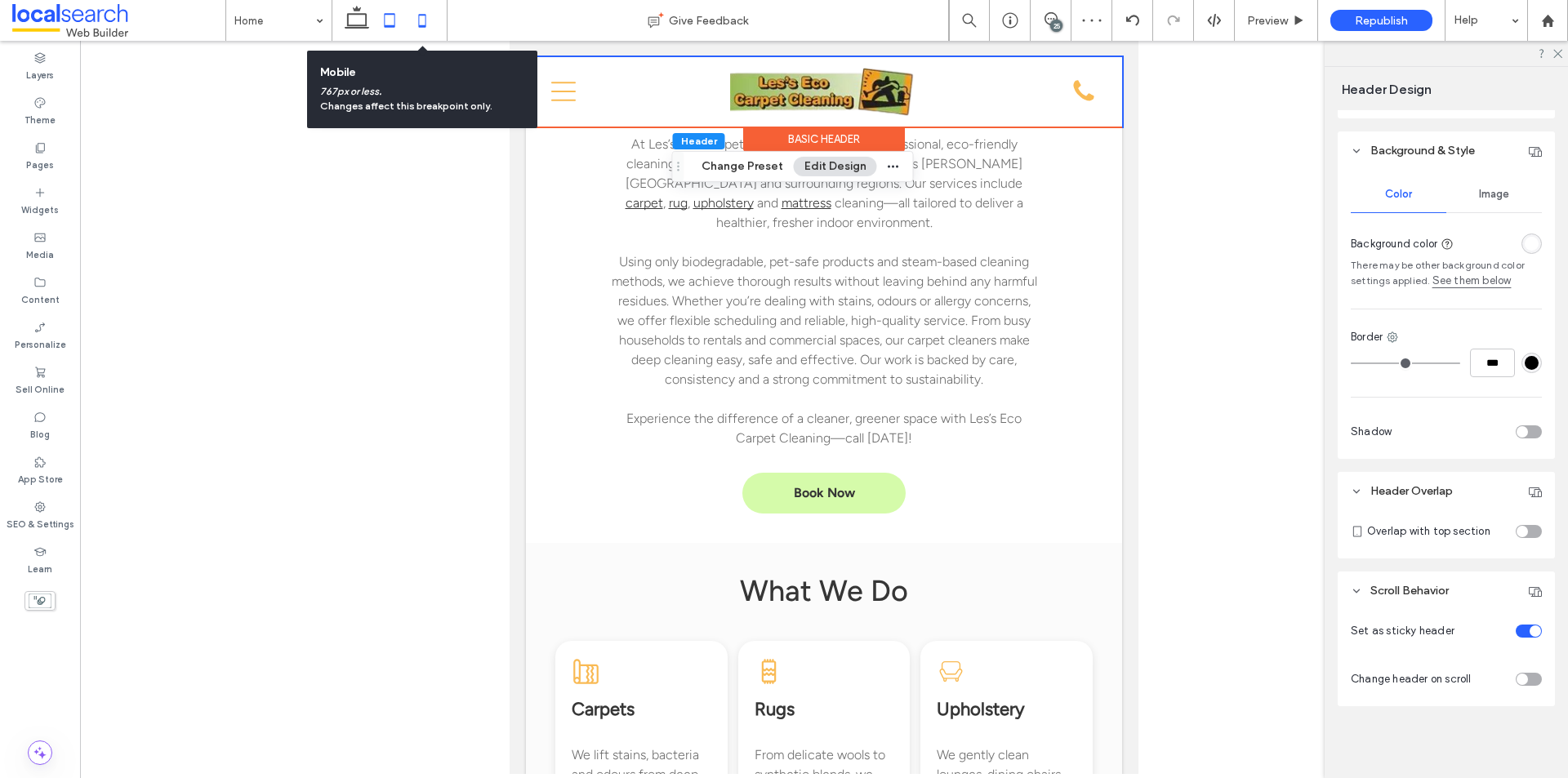
click at [412, 21] on icon at bounding box center [422, 20] width 33 height 33
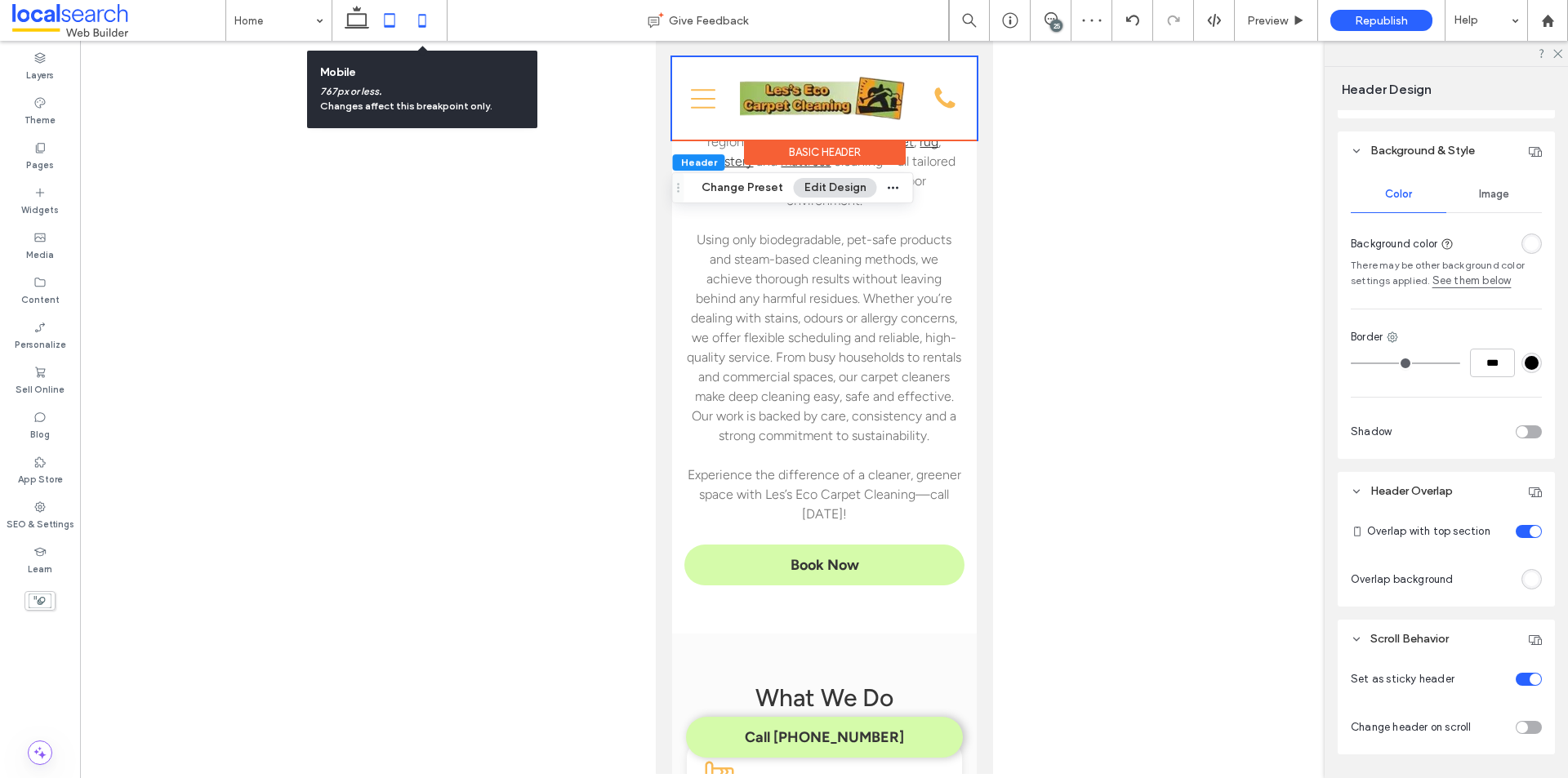
type input "*"
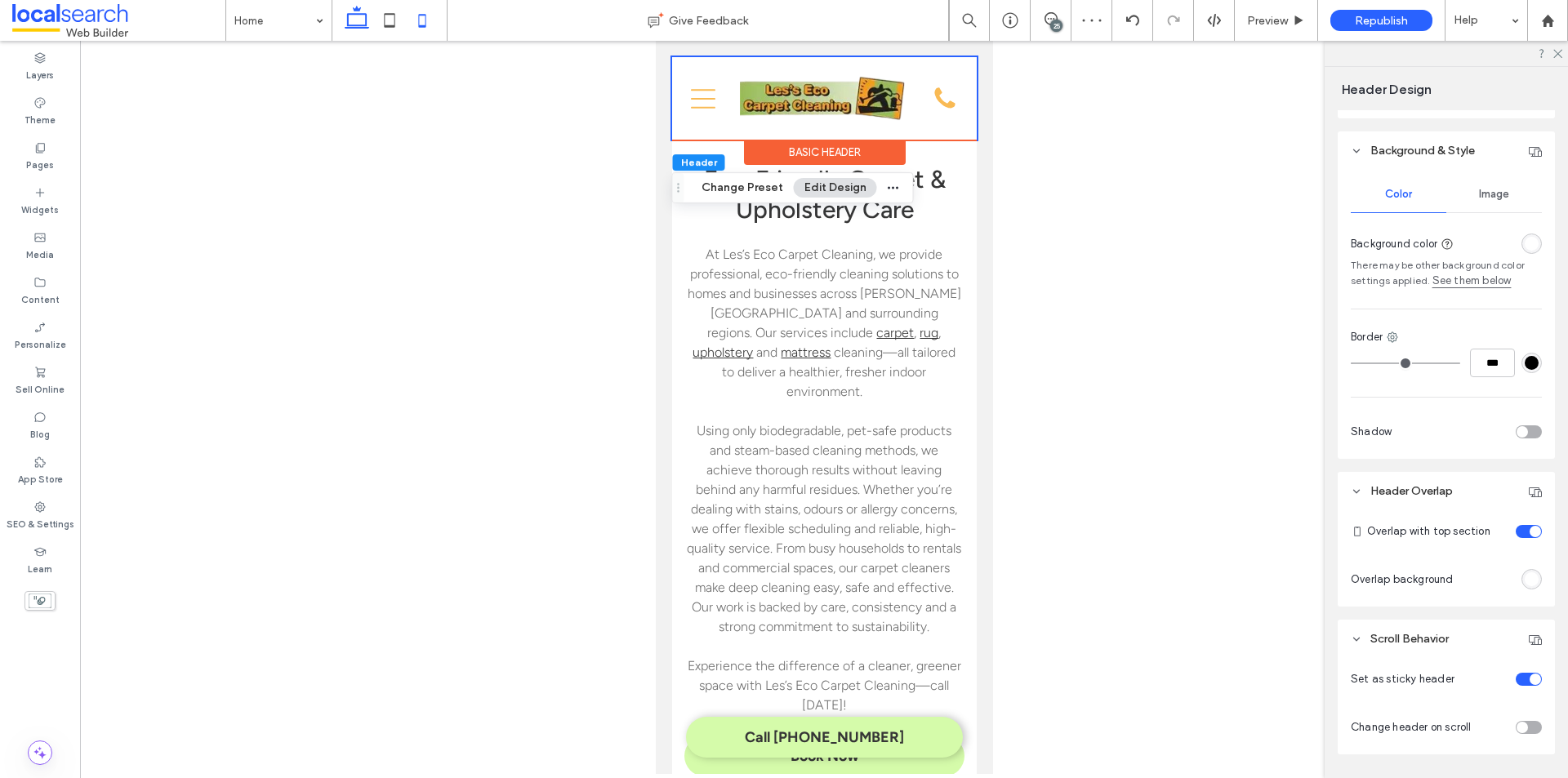
click at [365, 23] on icon at bounding box center [356, 20] width 33 height 33
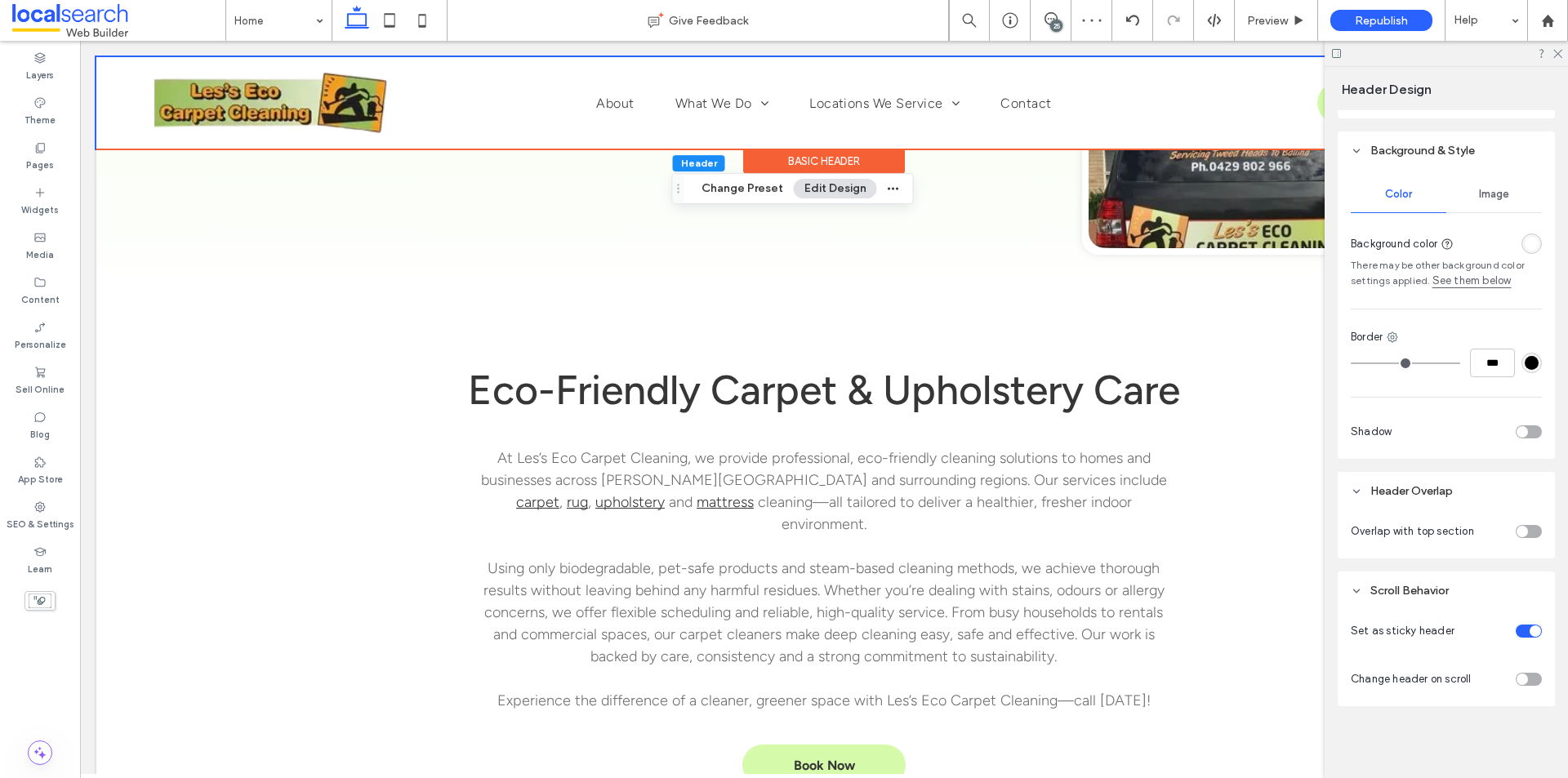
type input "**"
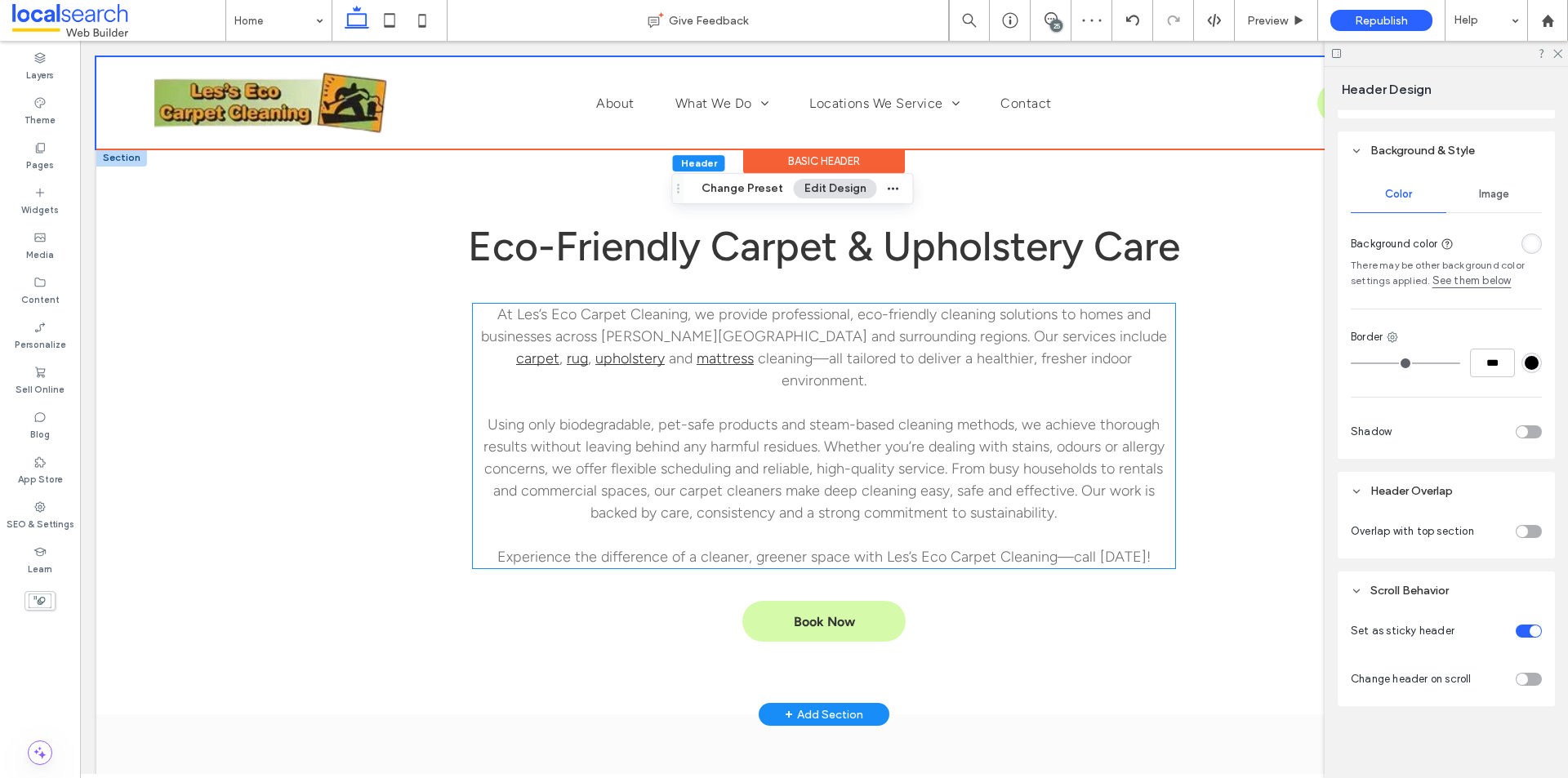
scroll to position [1164, 0]
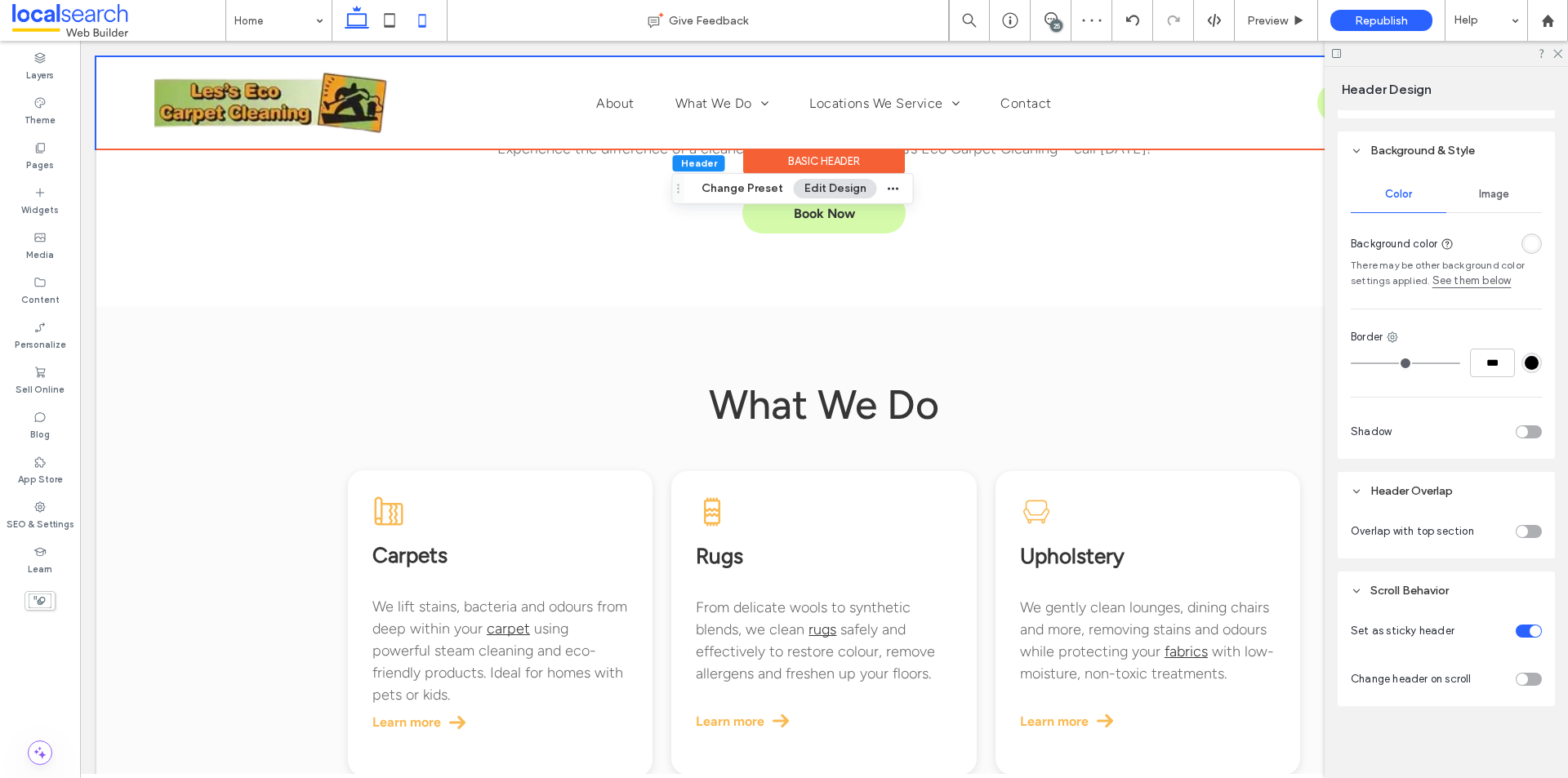
click at [421, 18] on icon at bounding box center [422, 20] width 33 height 33
type input "*"
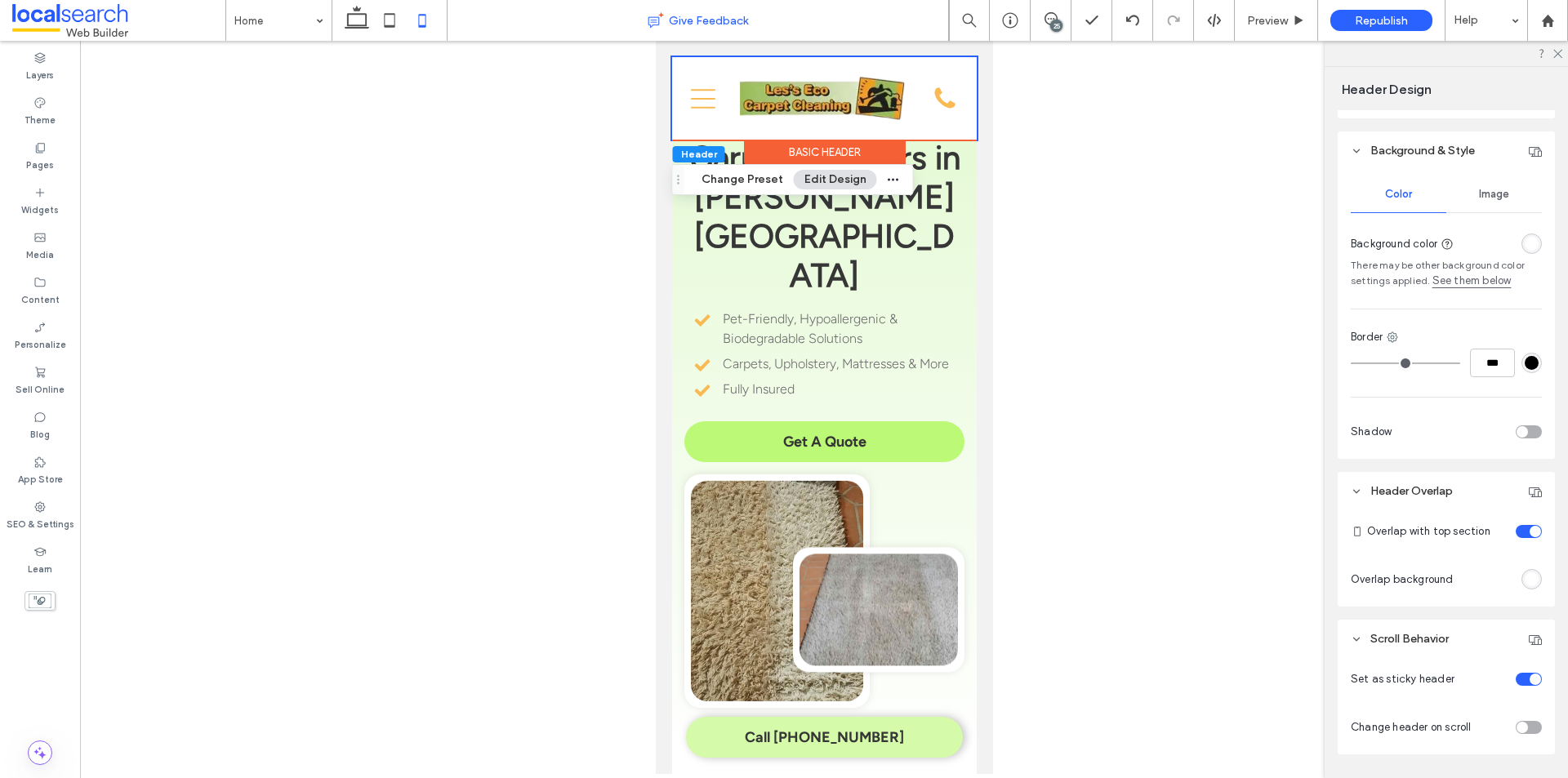
scroll to position [0, 0]
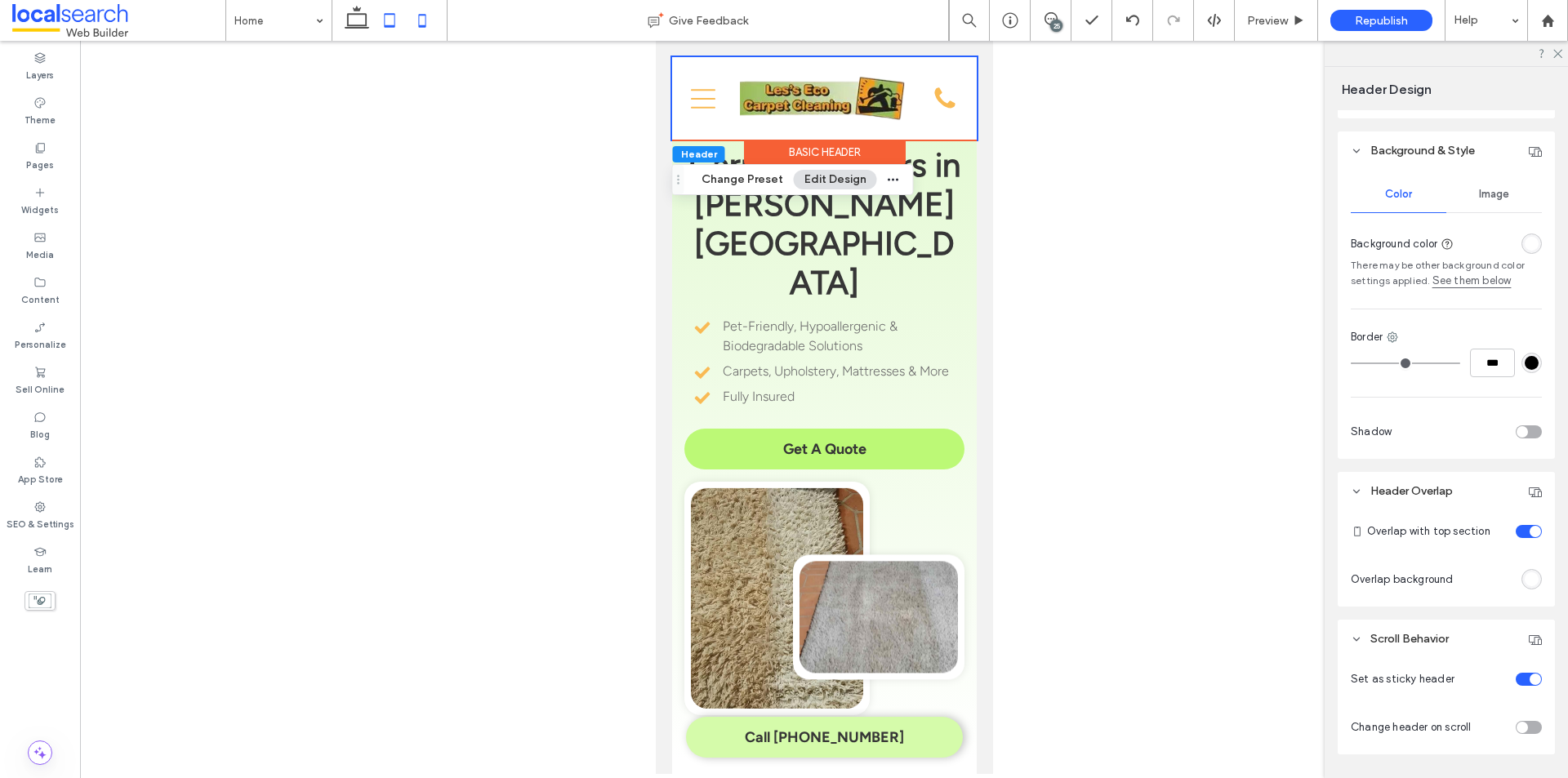
click at [387, 20] on icon at bounding box center [389, 20] width 33 height 33
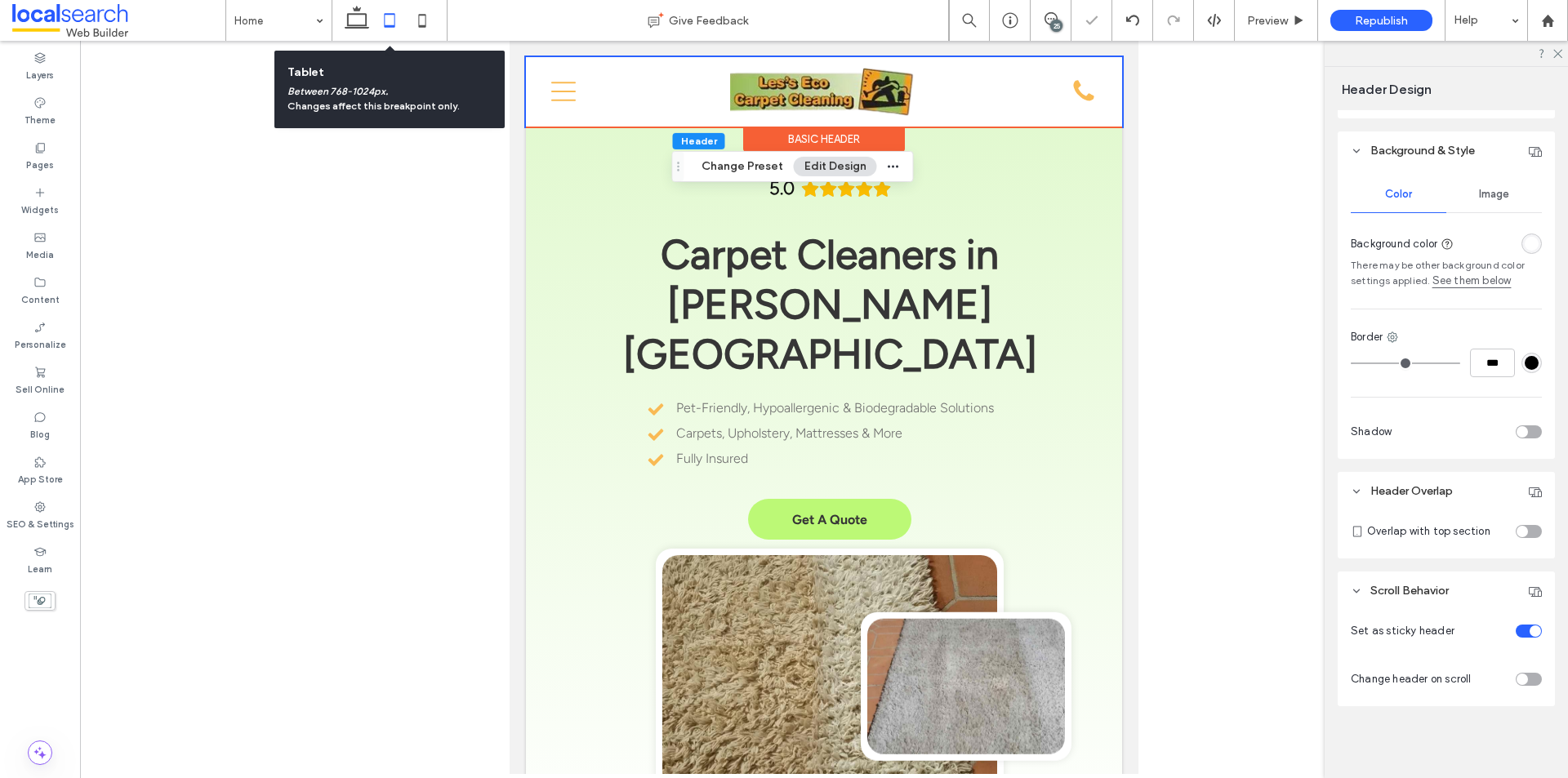
type input "*"
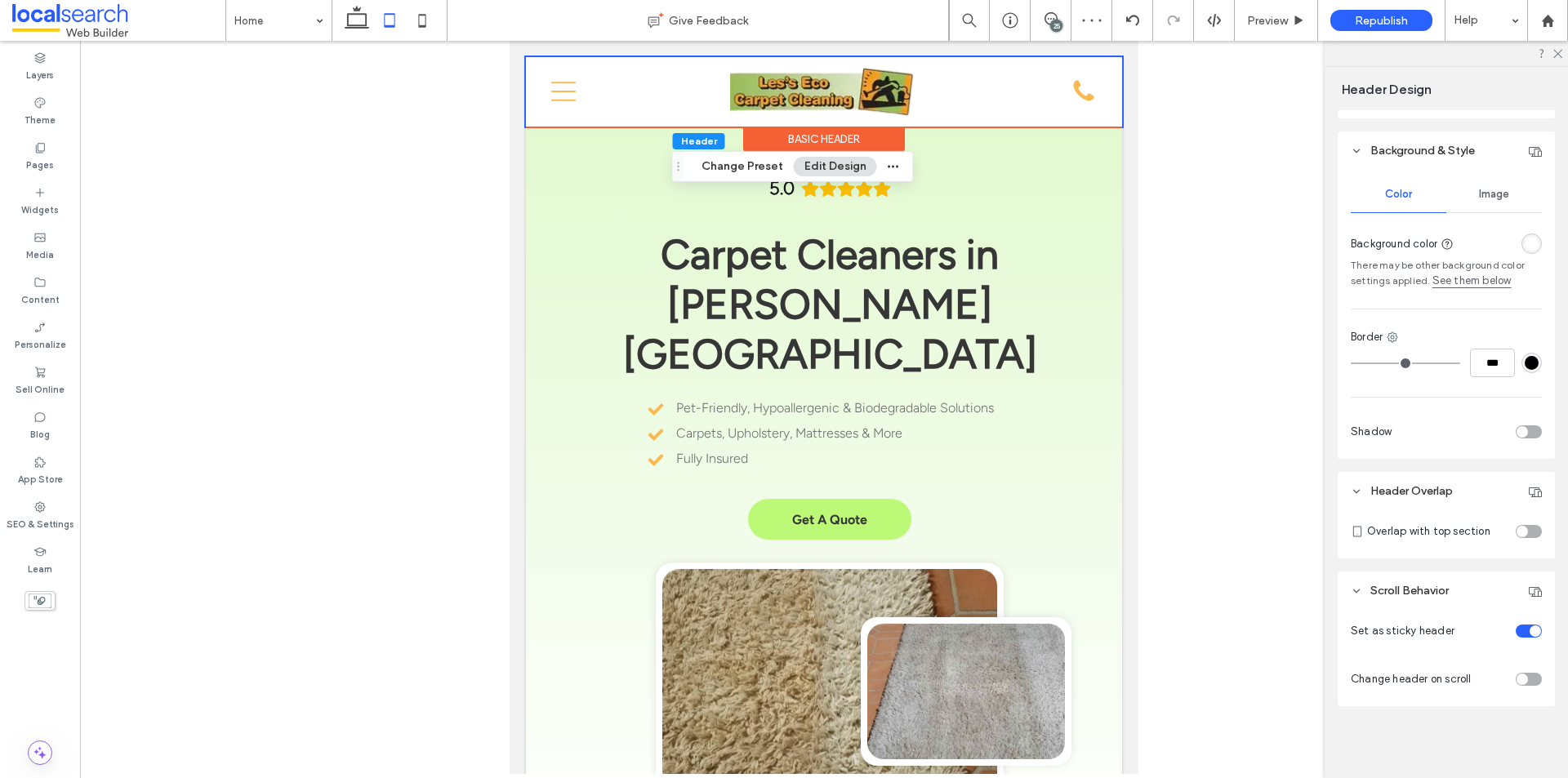
click at [1521, 530] on div "toggle" at bounding box center [1529, 532] width 26 height 13
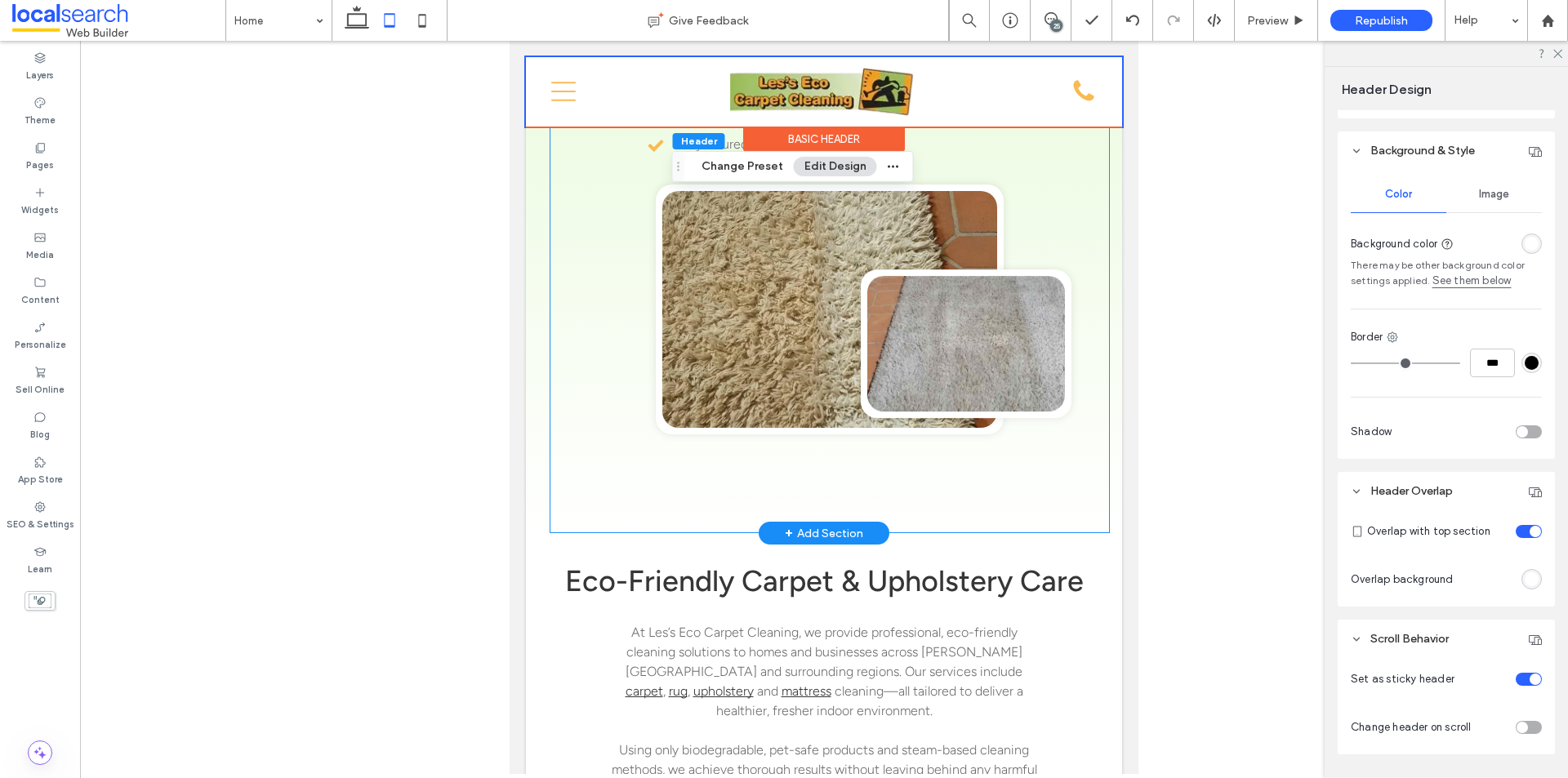
scroll to position [653, 0]
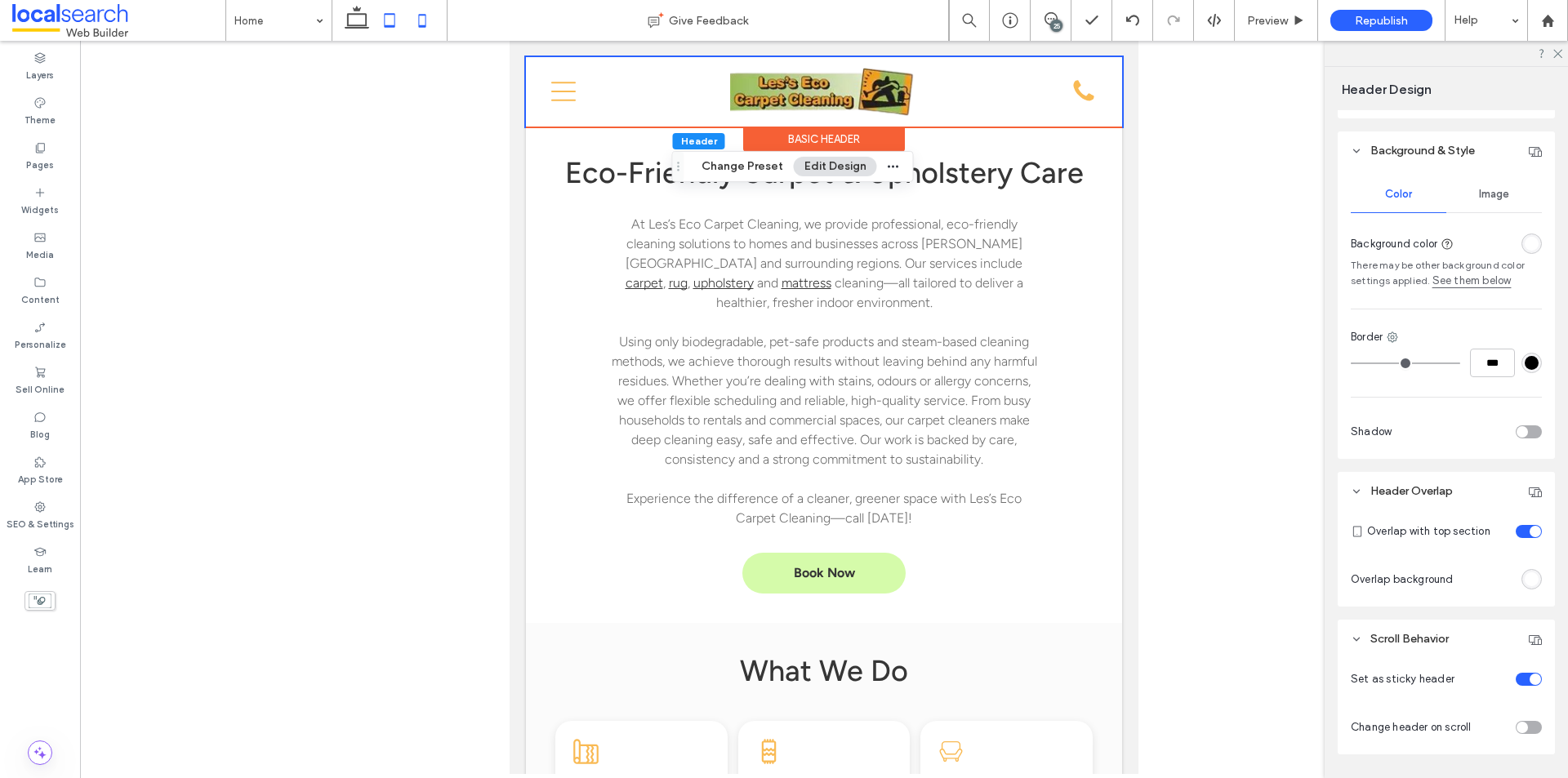
click at [424, 19] on icon at bounding box center [422, 20] width 33 height 33
type input "*"
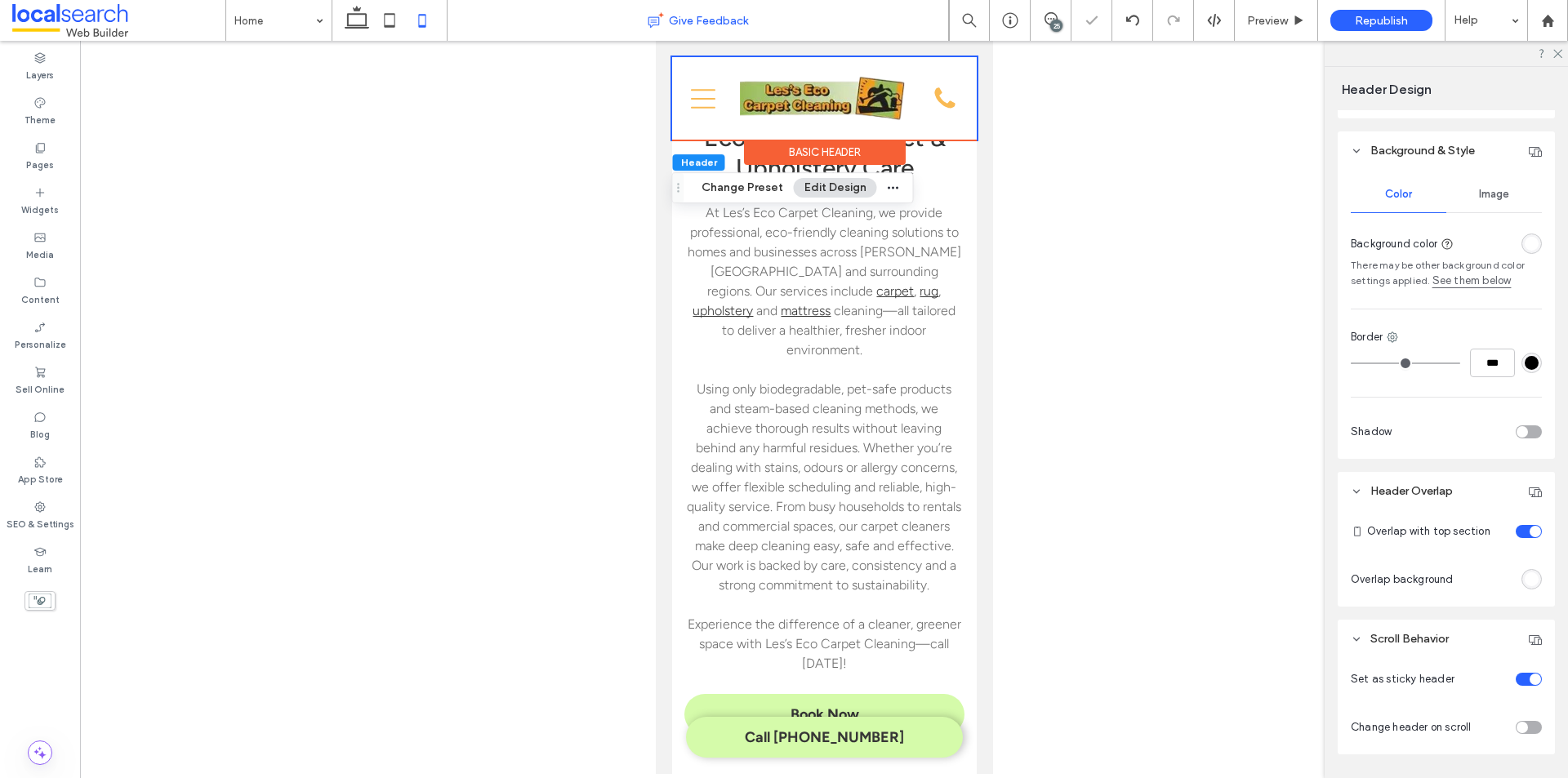
scroll to position [612, 0]
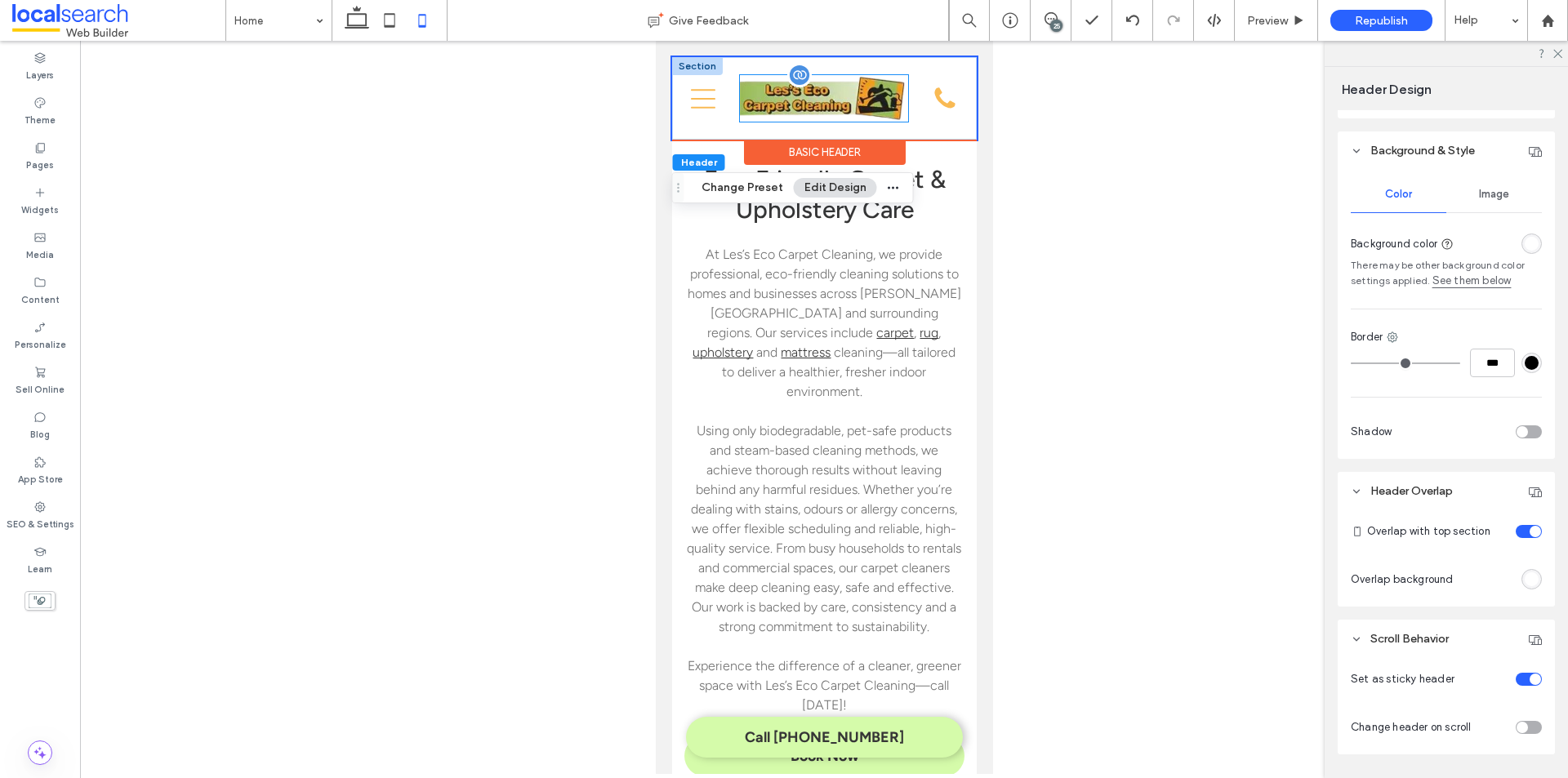
click at [843, 90] on img at bounding box center [822, 99] width 168 height 47
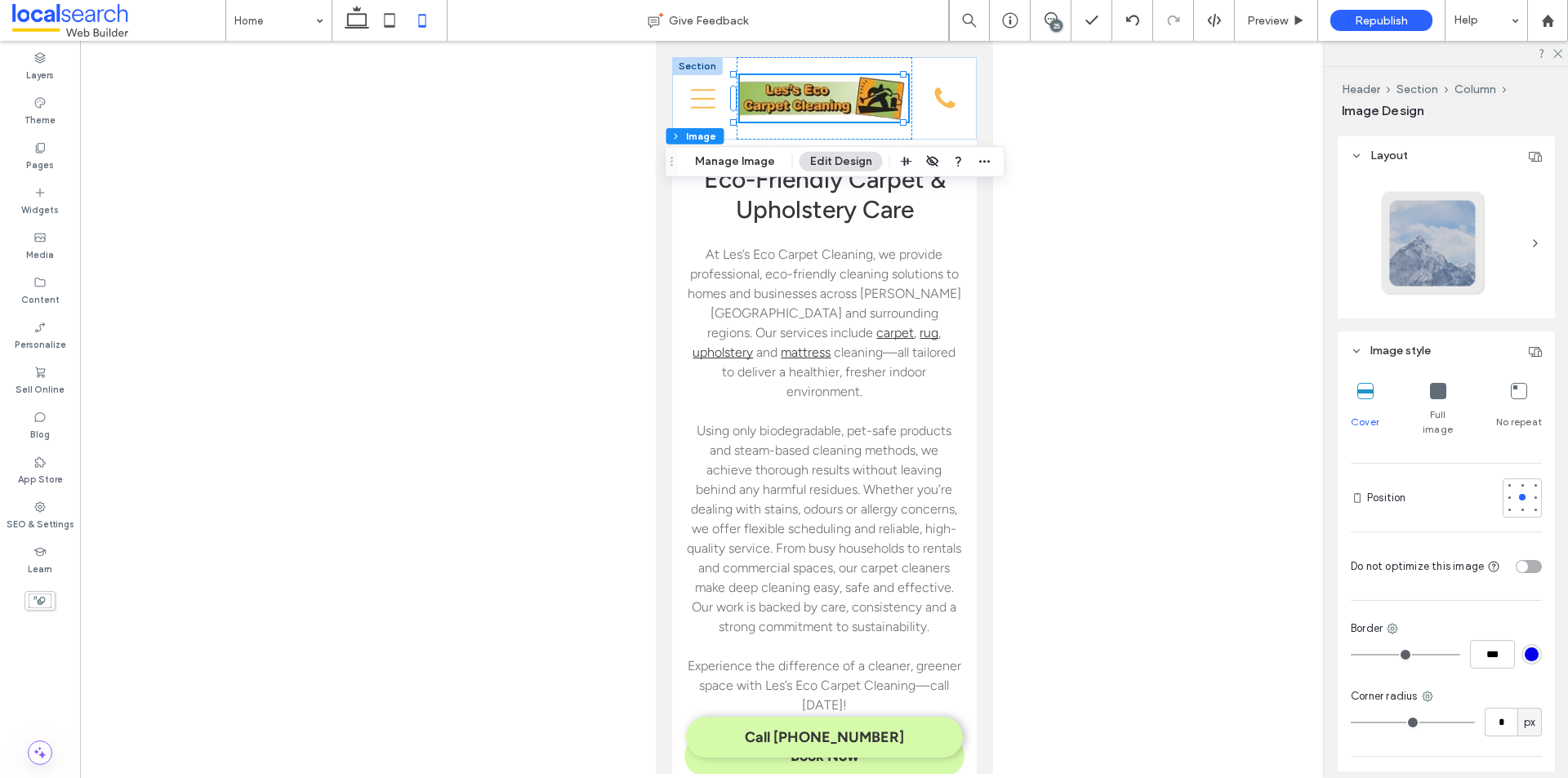
scroll to position [101, 0]
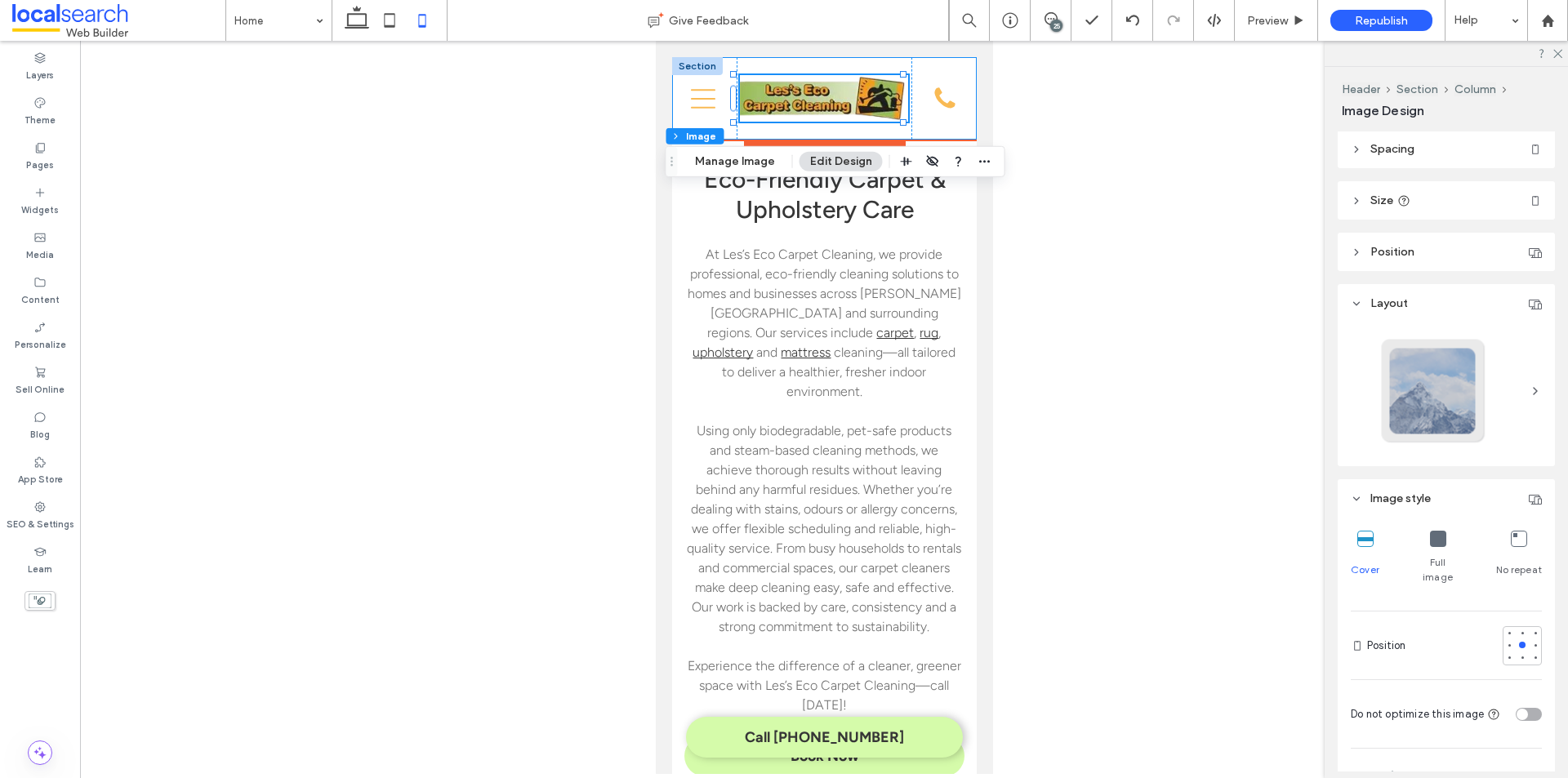
click at [961, 125] on div "Home About What We Do Carpet Cleaners Rug Cleaners Upholstery Cleaners Mattress…" at bounding box center [823, 98] width 305 height 83
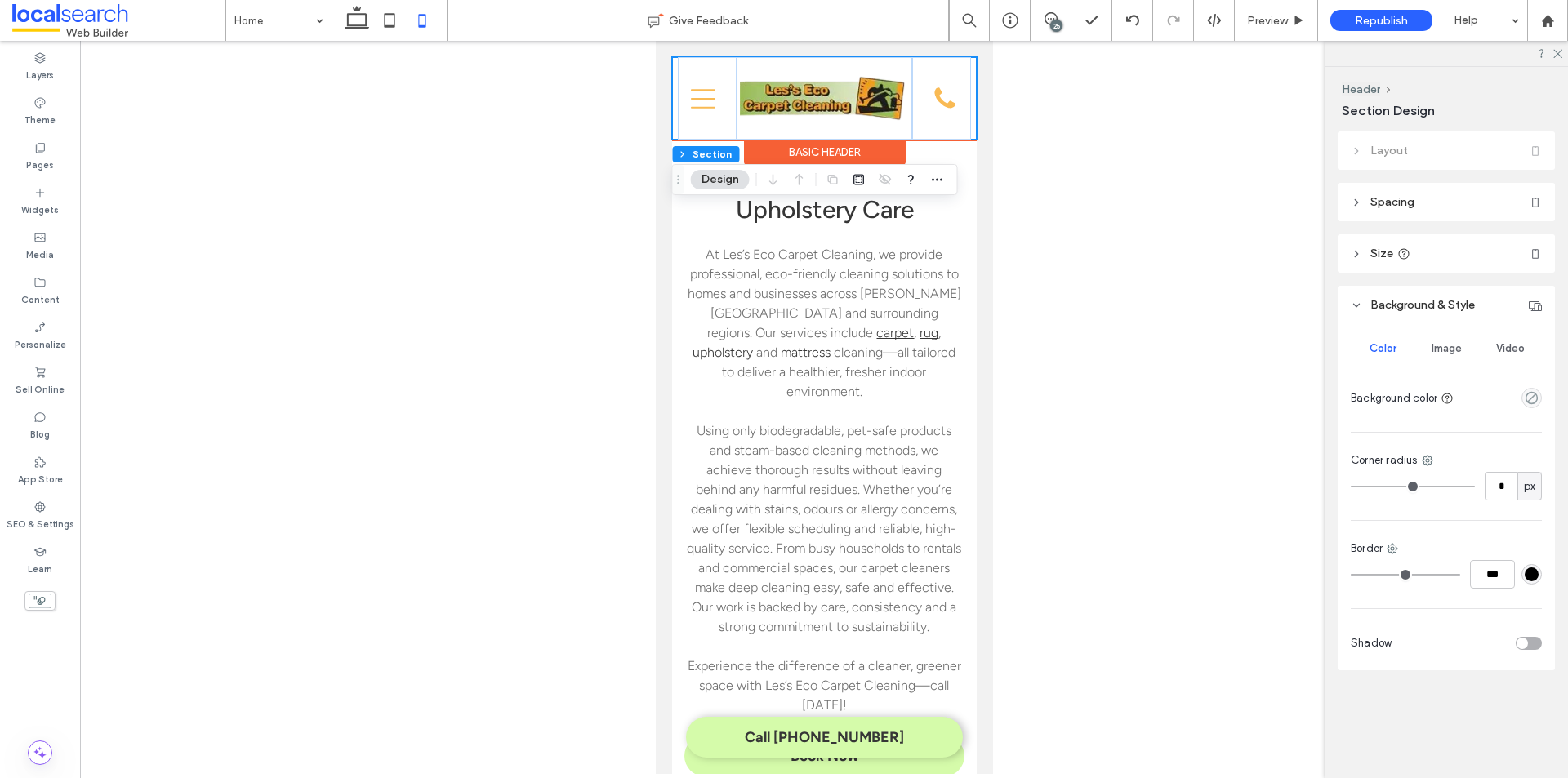
click at [674, 74] on div "Home About What We Do Carpet Cleaners Rug Cleaners Upholstery Cleaners Mattress…" at bounding box center [823, 98] width 305 height 83
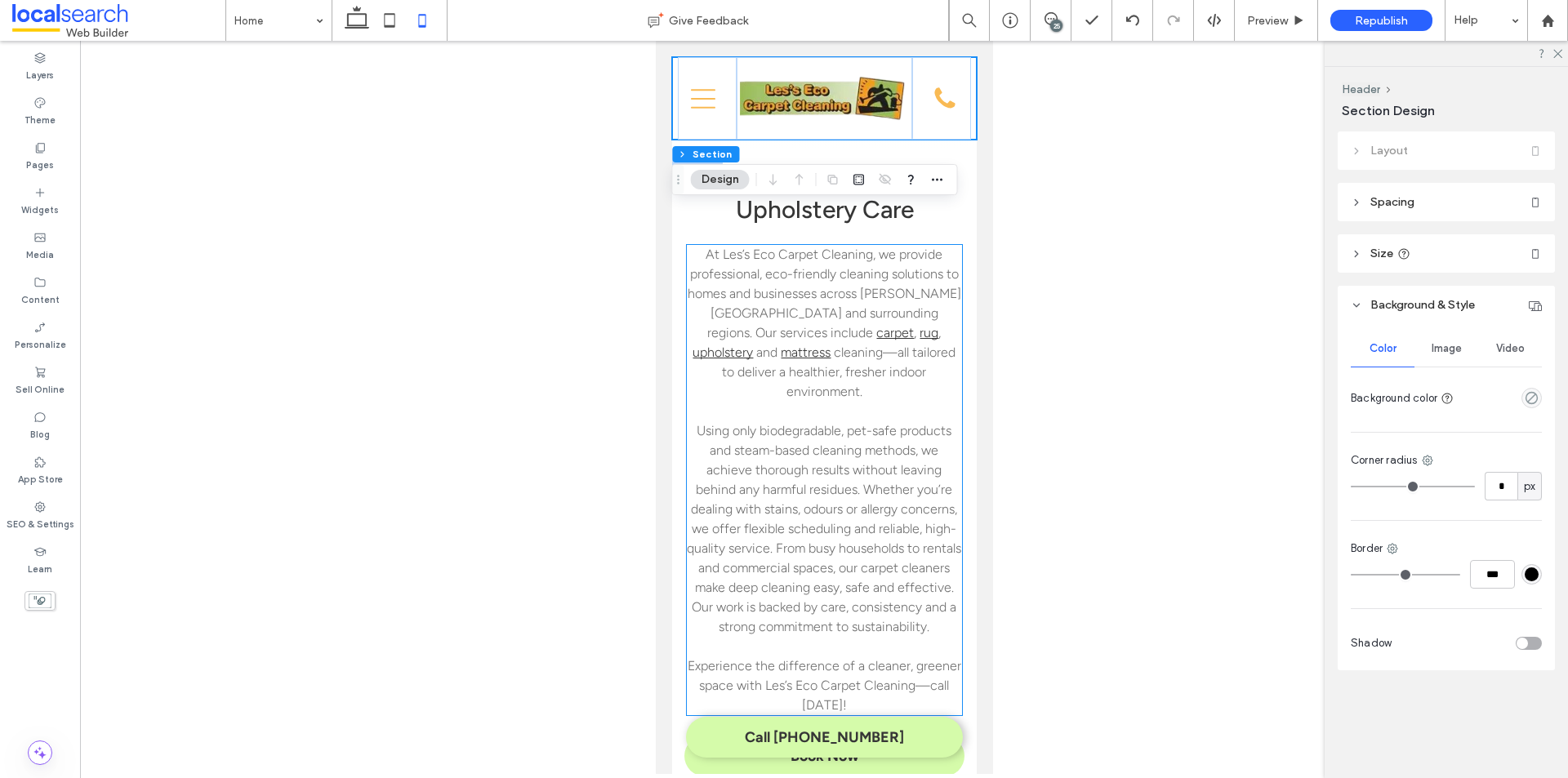
click at [915, 279] on span "At Les’s Eco Carpet Cleaning, we provide professional, eco-friendly cleaning so…" at bounding box center [823, 294] width 274 height 94
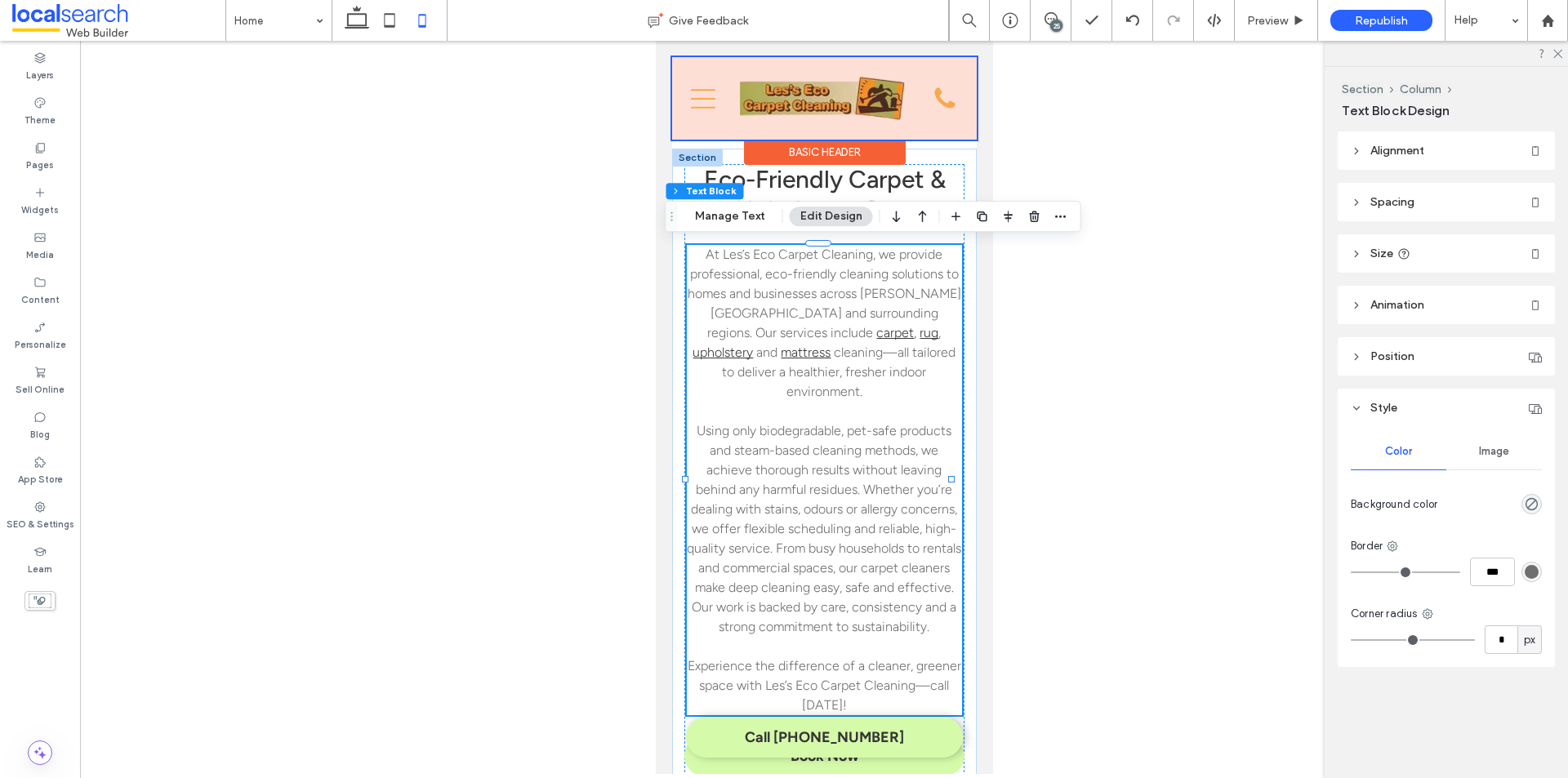
click at [857, 65] on div at bounding box center [823, 98] width 305 height 83
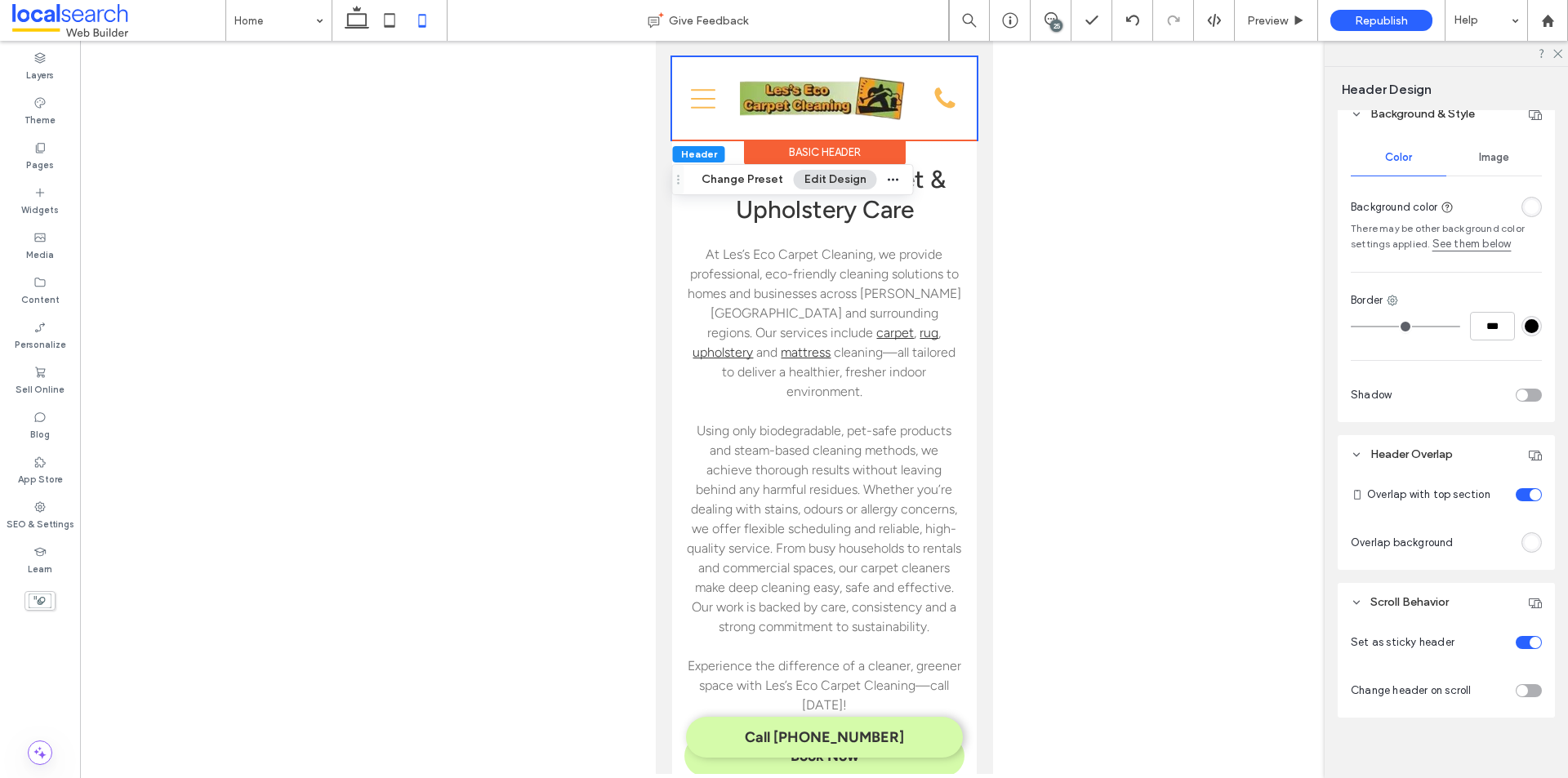
scroll to position [285, 0]
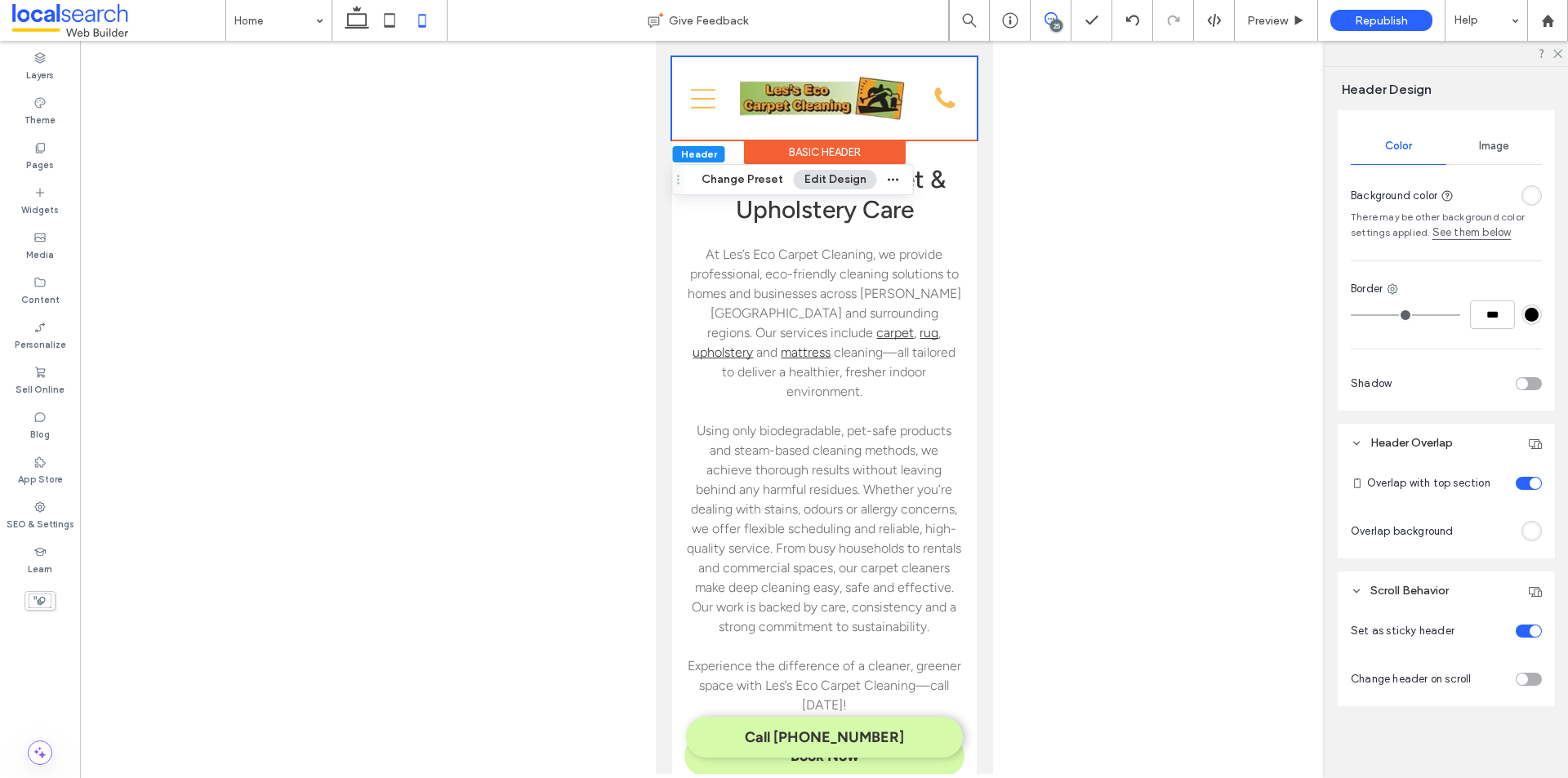
click at [1050, 20] on icon at bounding box center [1051, 19] width 13 height 13
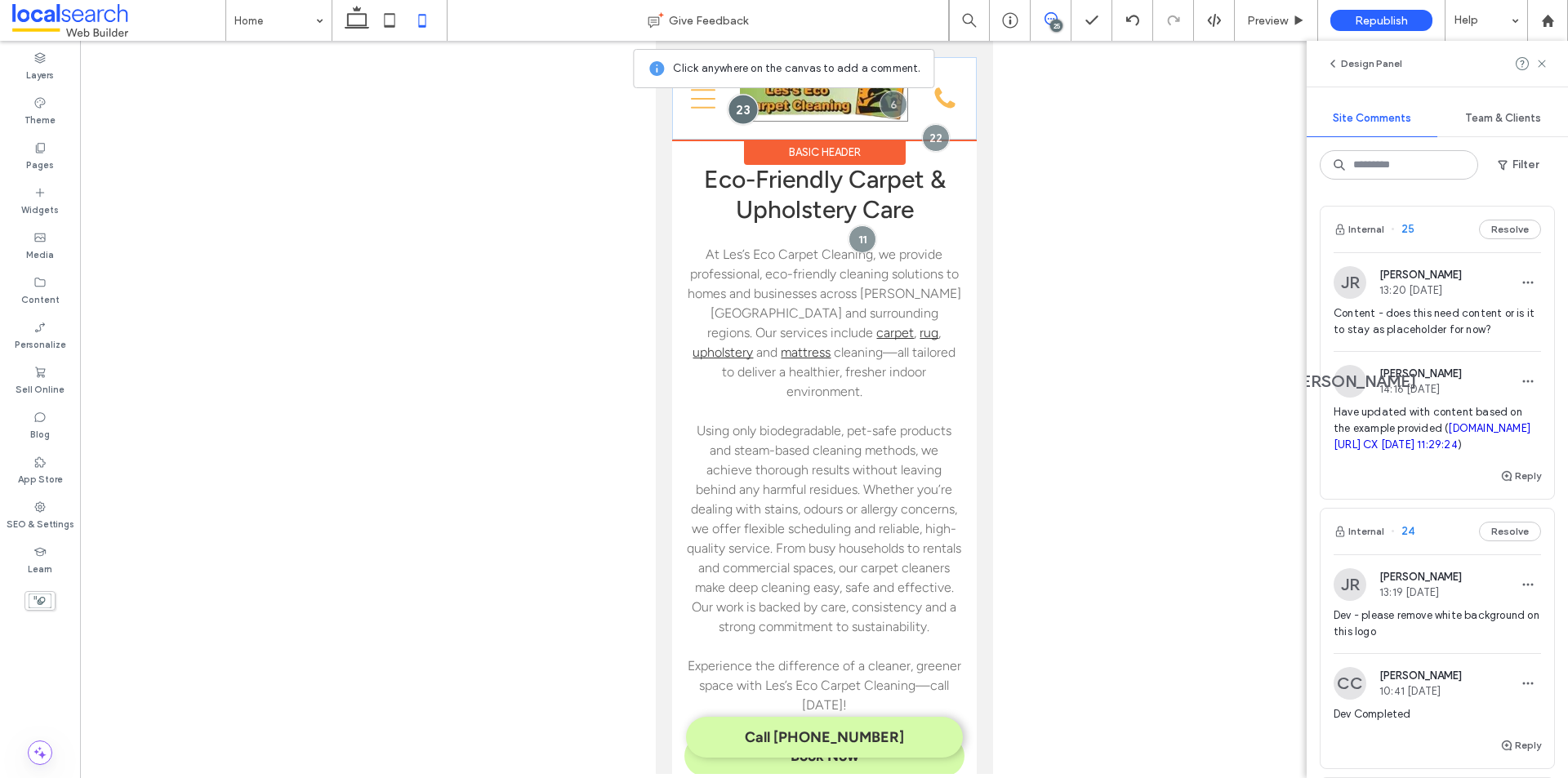
click at [735, 114] on div at bounding box center [743, 110] width 30 height 30
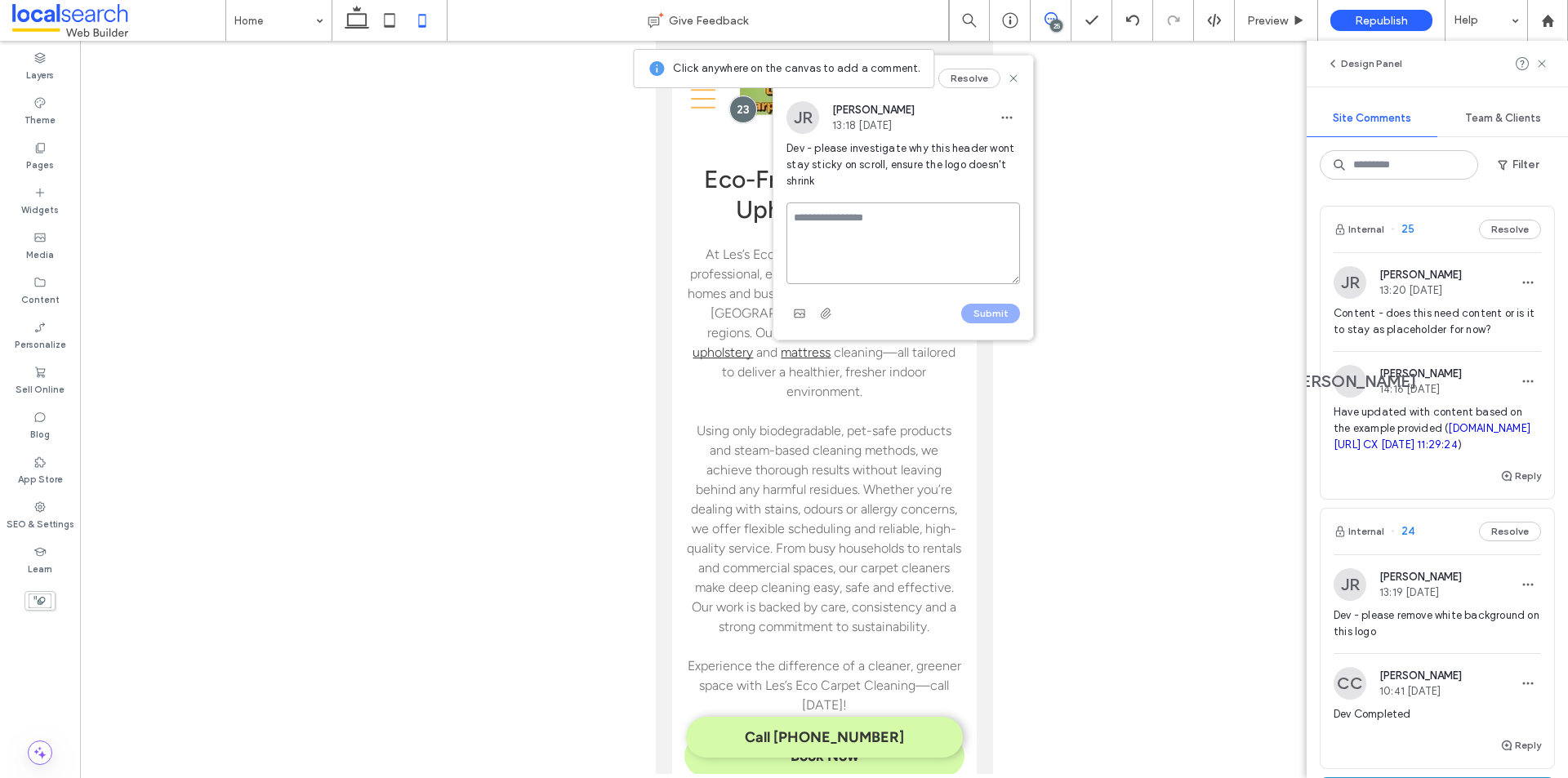
click at [897, 212] on textarea at bounding box center [903, 243] width 233 height 82
paste textarea "**********"
type textarea "**********"
click at [978, 306] on button "Submit" at bounding box center [991, 313] width 59 height 19
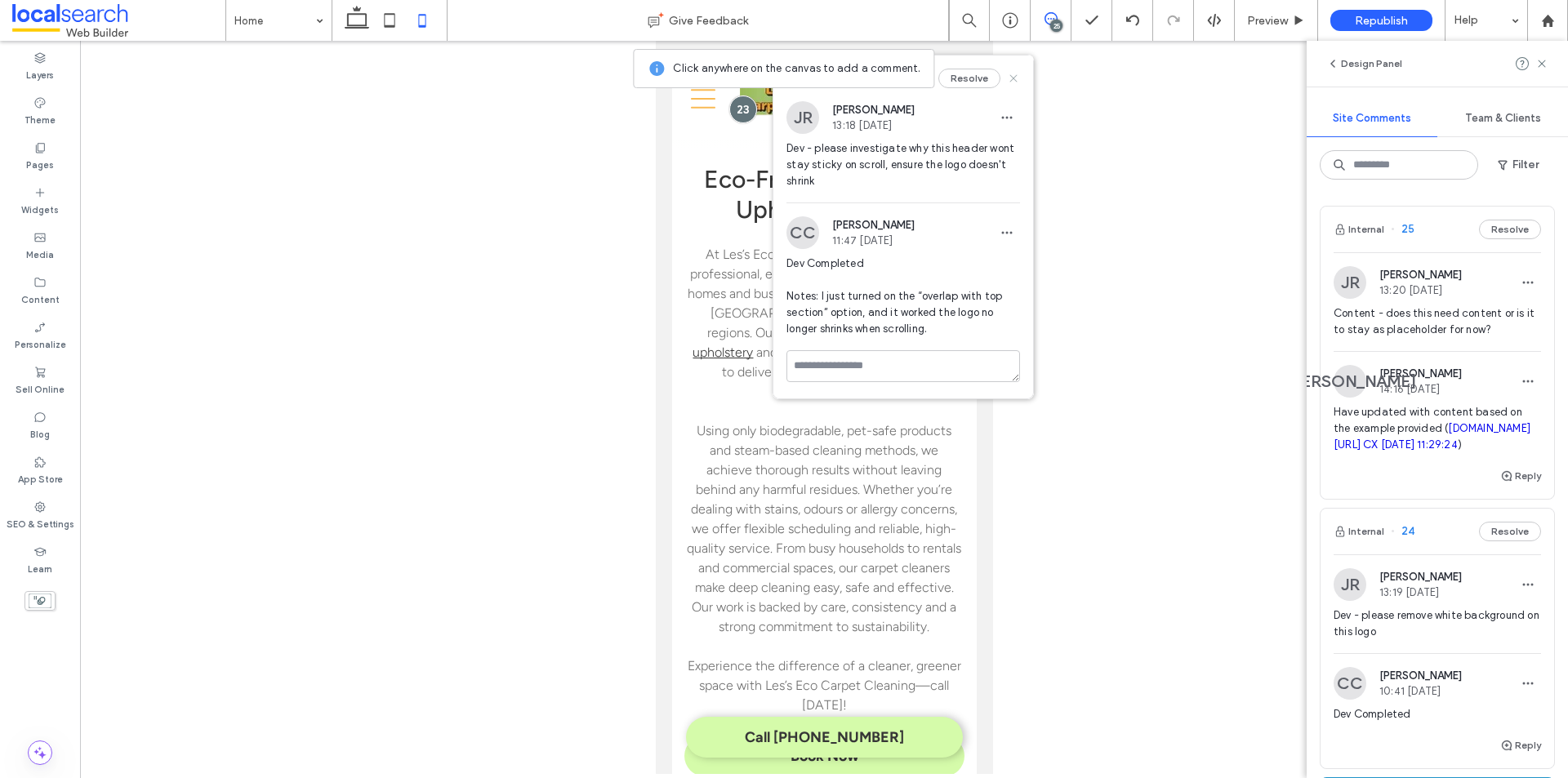
click at [1009, 78] on icon at bounding box center [1014, 79] width 13 height 13
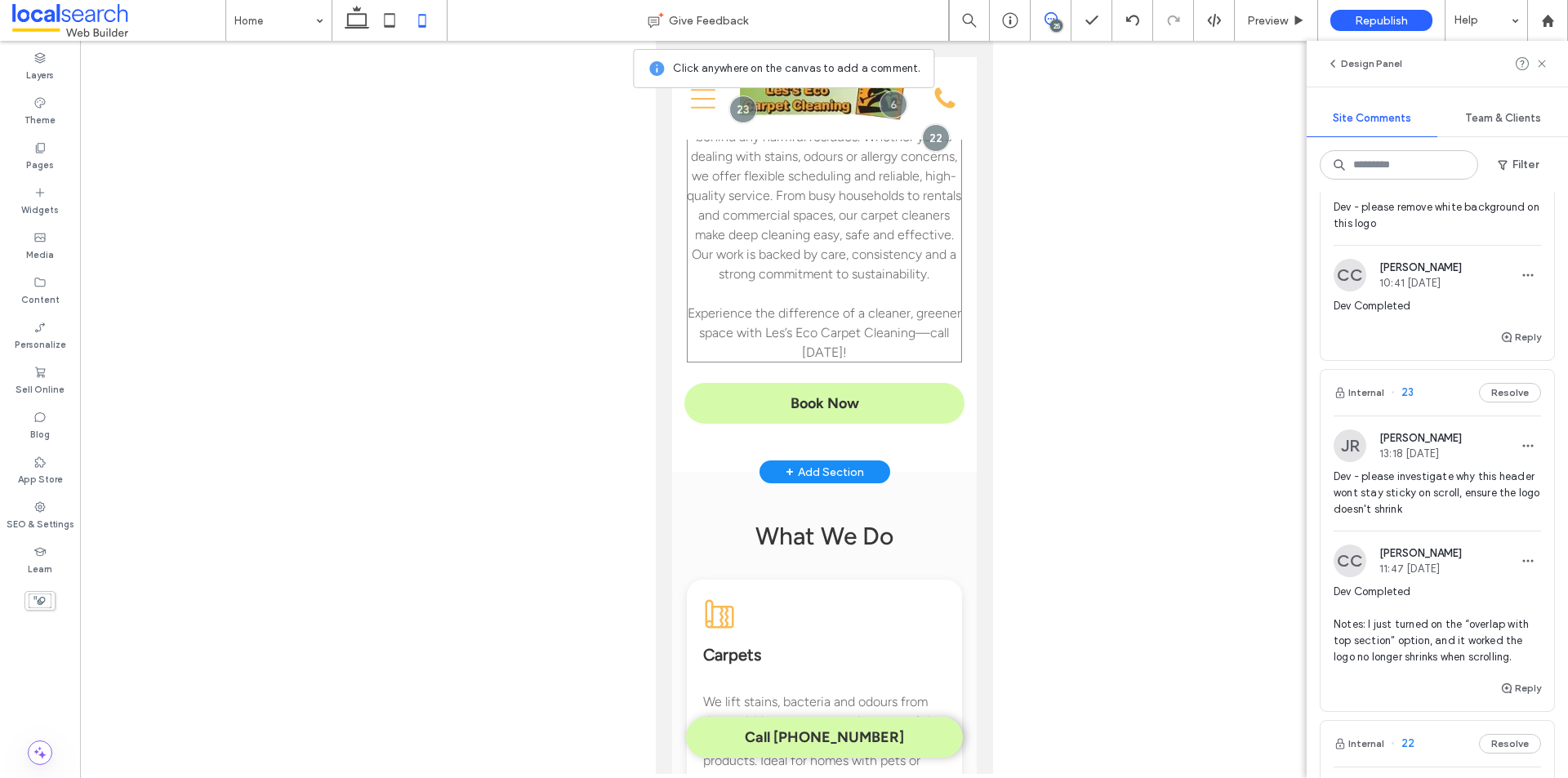
scroll to position [1020, 0]
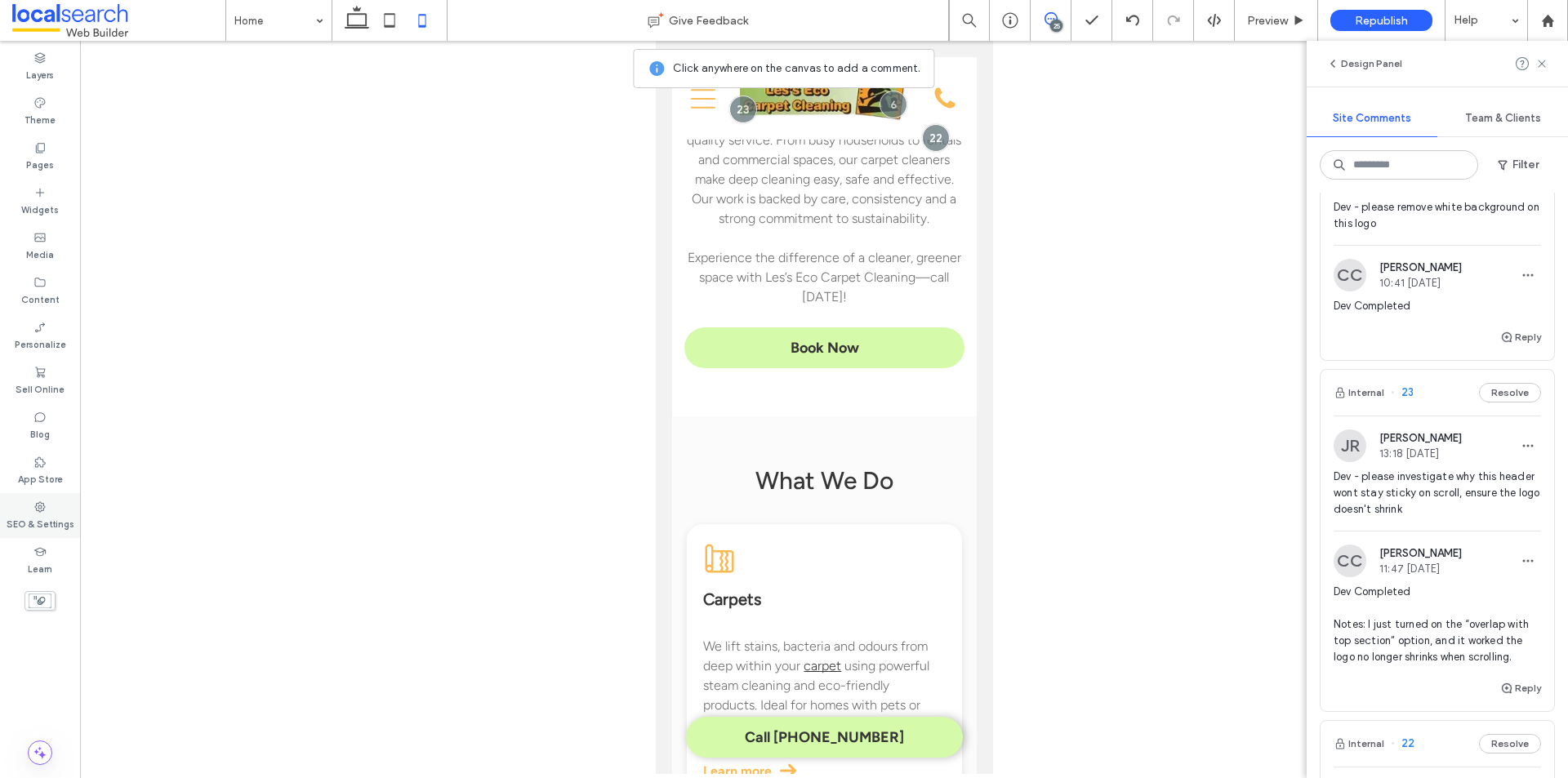
click at [34, 510] on icon at bounding box center [40, 507] width 13 height 13
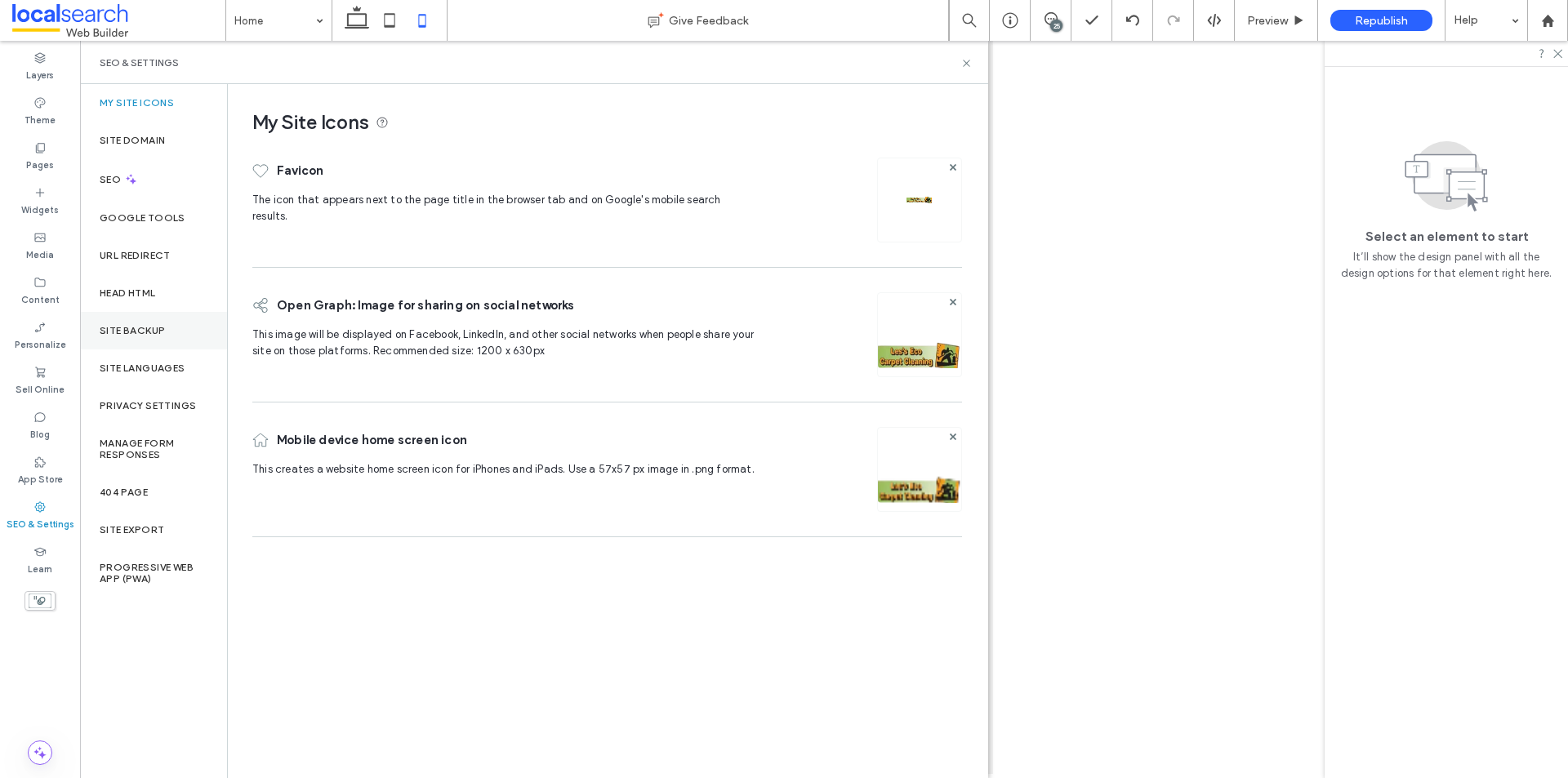
click at [126, 325] on label "Site Backup" at bounding box center [132, 331] width 65 height 12
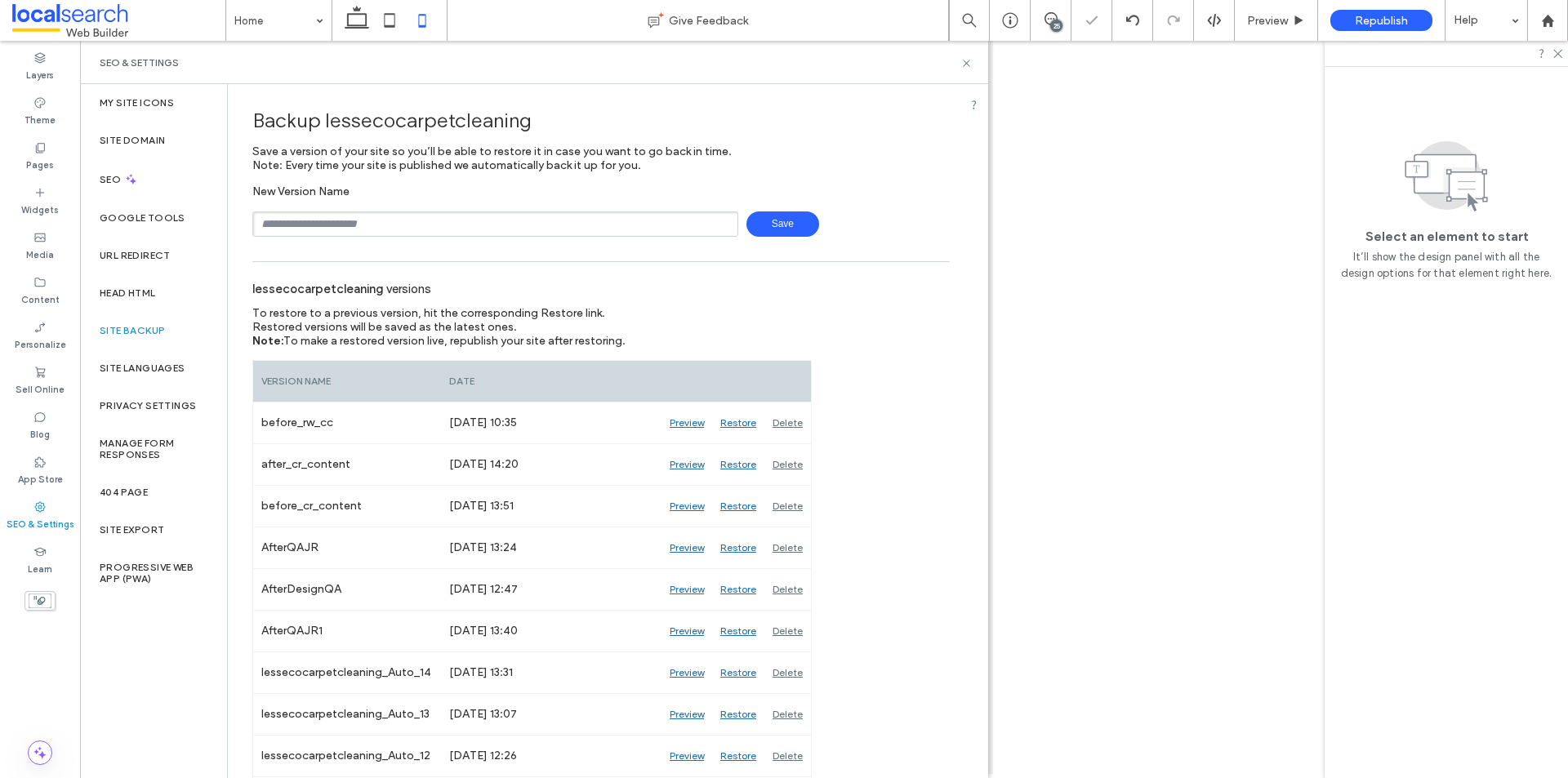
click at [356, 224] on input "text" at bounding box center [495, 224] width 486 height 25
type input "**********"
click at [764, 228] on span "Save" at bounding box center [782, 224] width 73 height 25
